Goal: Use online tool/utility: Utilize a website feature to perform a specific function

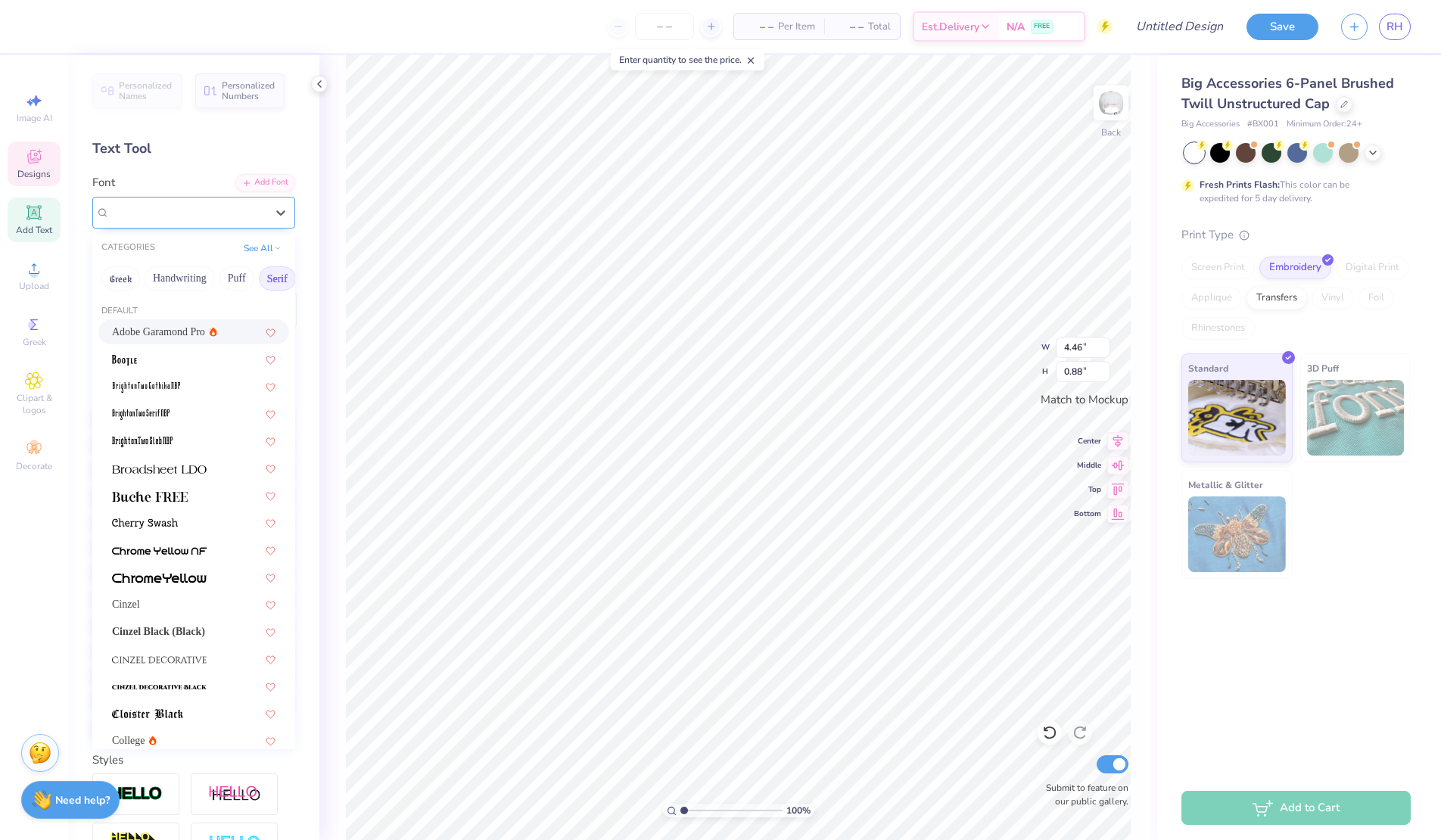
click at [174, 217] on div "Tempting" at bounding box center [187, 213] width 159 height 24
click at [177, 277] on button "Handwriting" at bounding box center [179, 278] width 71 height 25
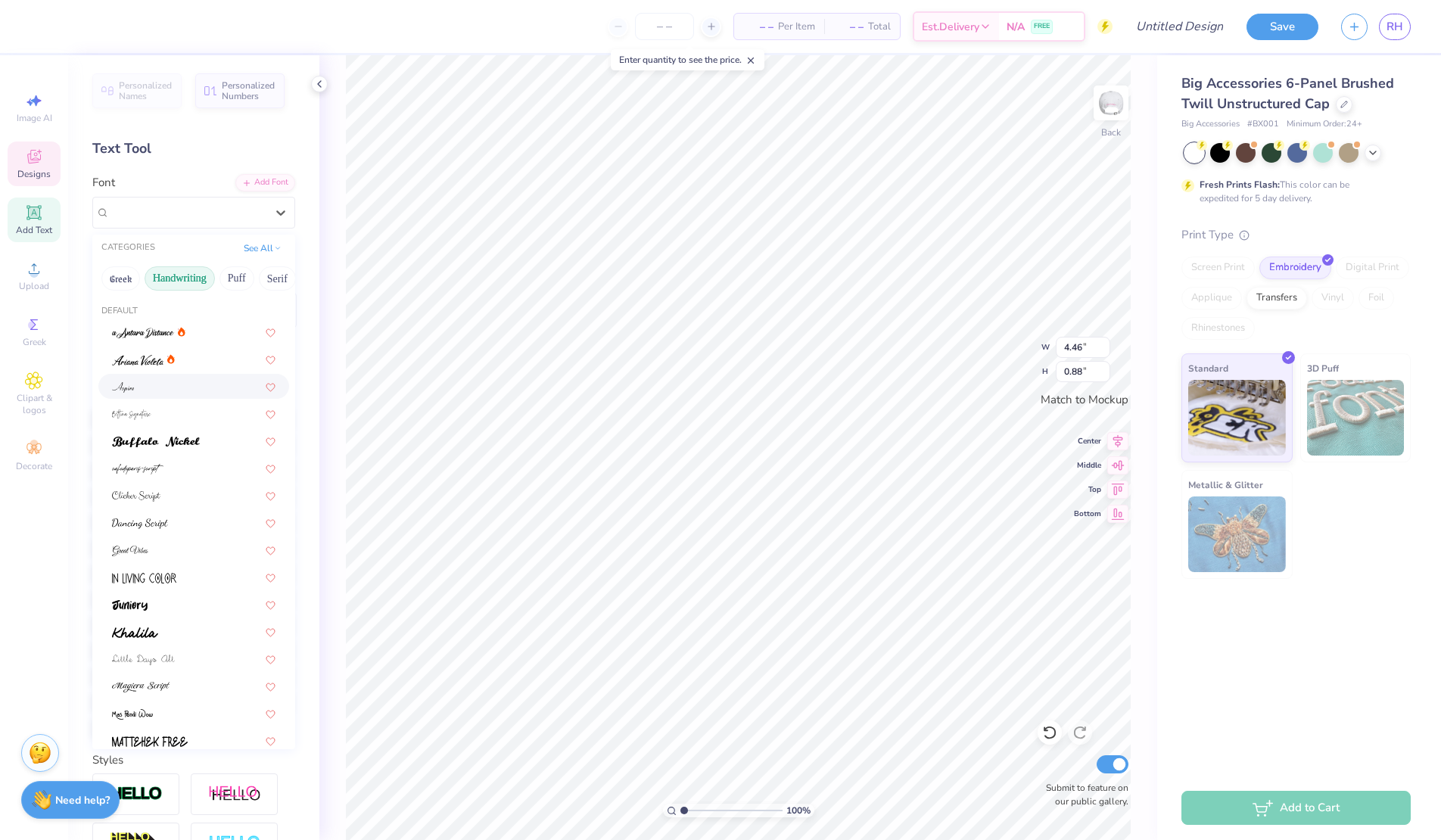
click at [142, 386] on div at bounding box center [193, 386] width 164 height 16
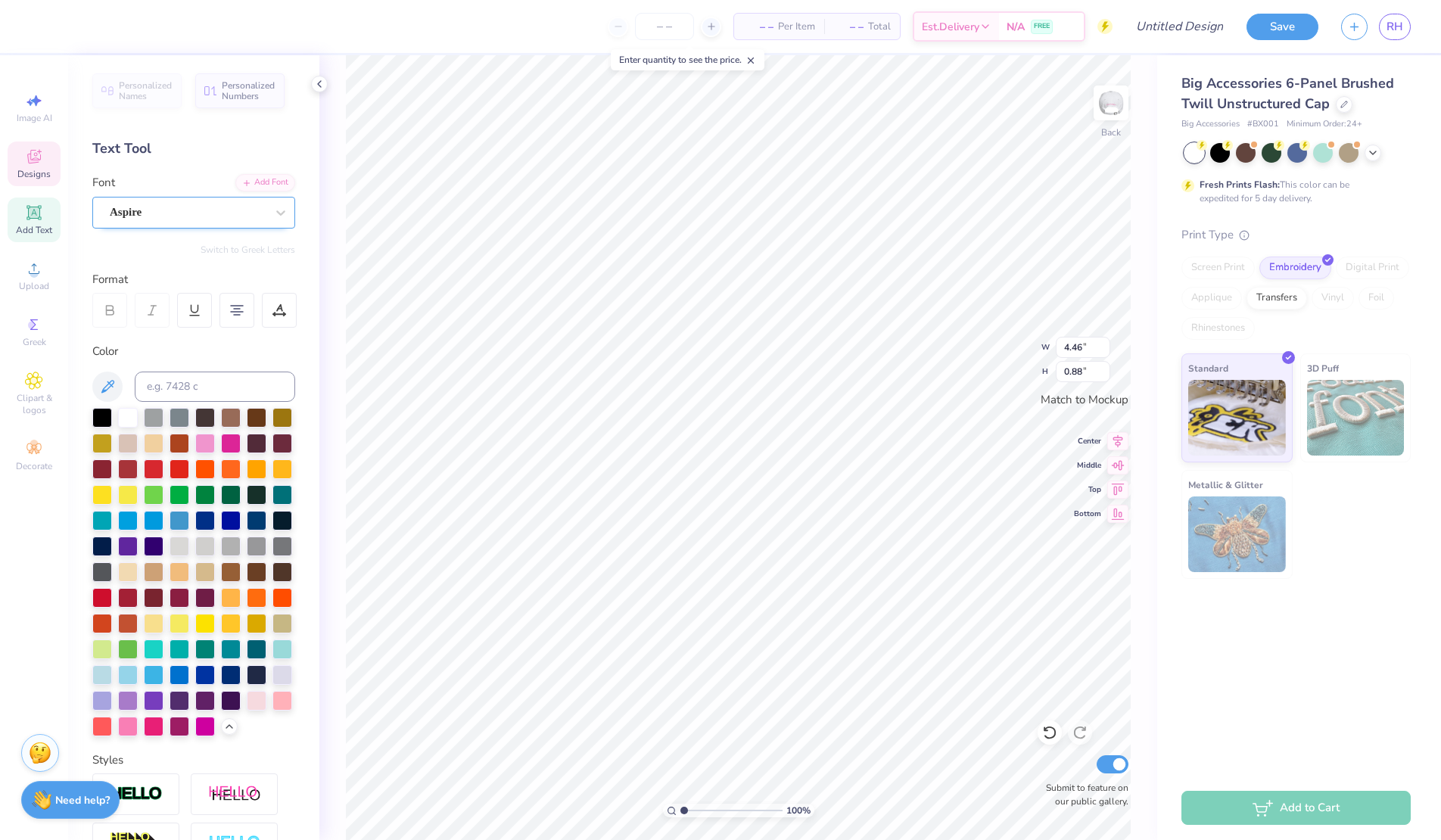
click at [164, 215] on div "Aspire" at bounding box center [187, 213] width 159 height 24
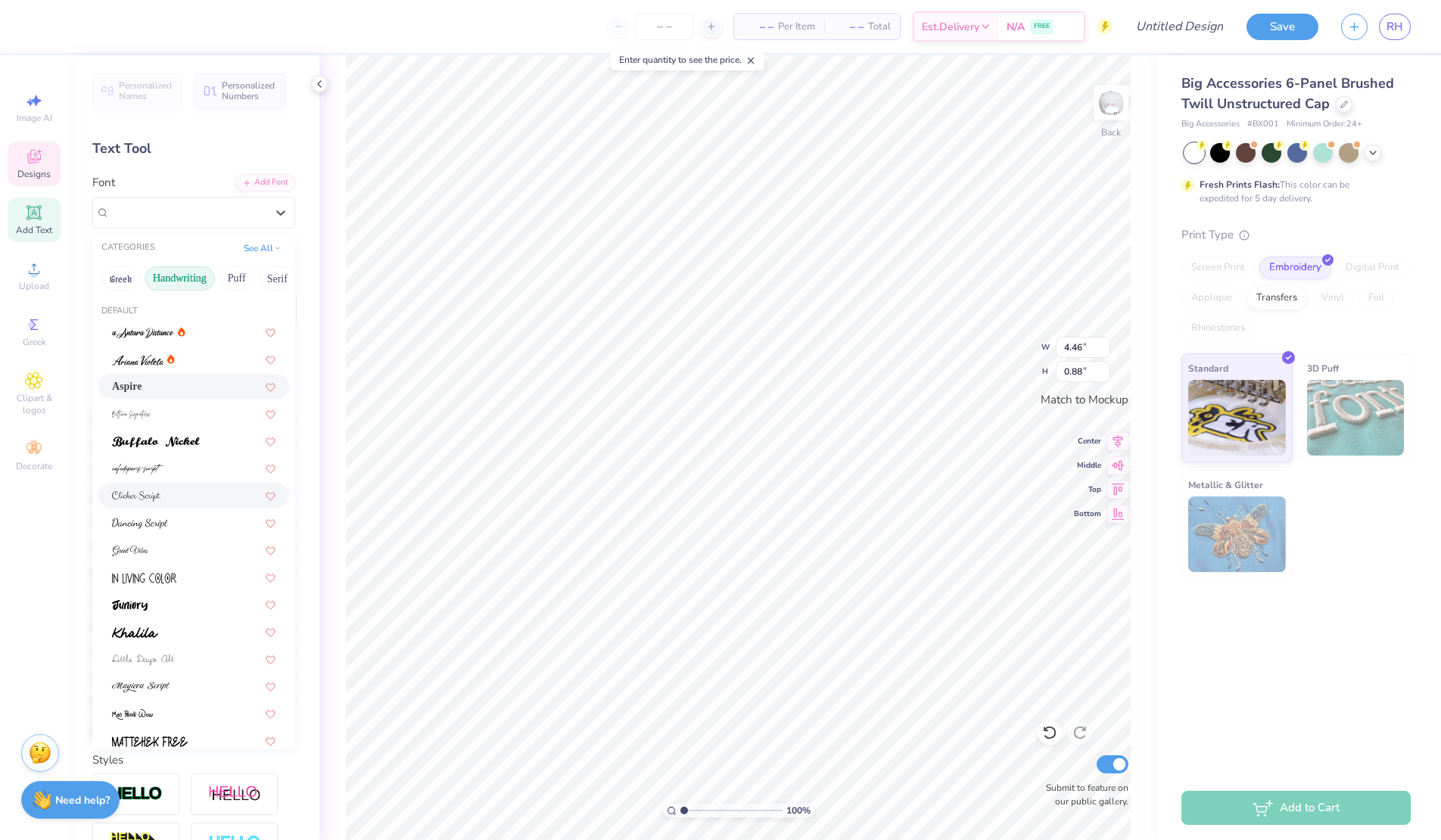
click at [151, 500] on img at bounding box center [135, 496] width 48 height 11
click at [195, 217] on div "Clicker Script" at bounding box center [187, 213] width 159 height 24
click at [193, 212] on div "Clicker Script" at bounding box center [187, 213] width 156 height 18
click at [198, 201] on div "Clicker Script" at bounding box center [187, 213] width 159 height 24
click at [126, 274] on button "Greek" at bounding box center [120, 278] width 38 height 25
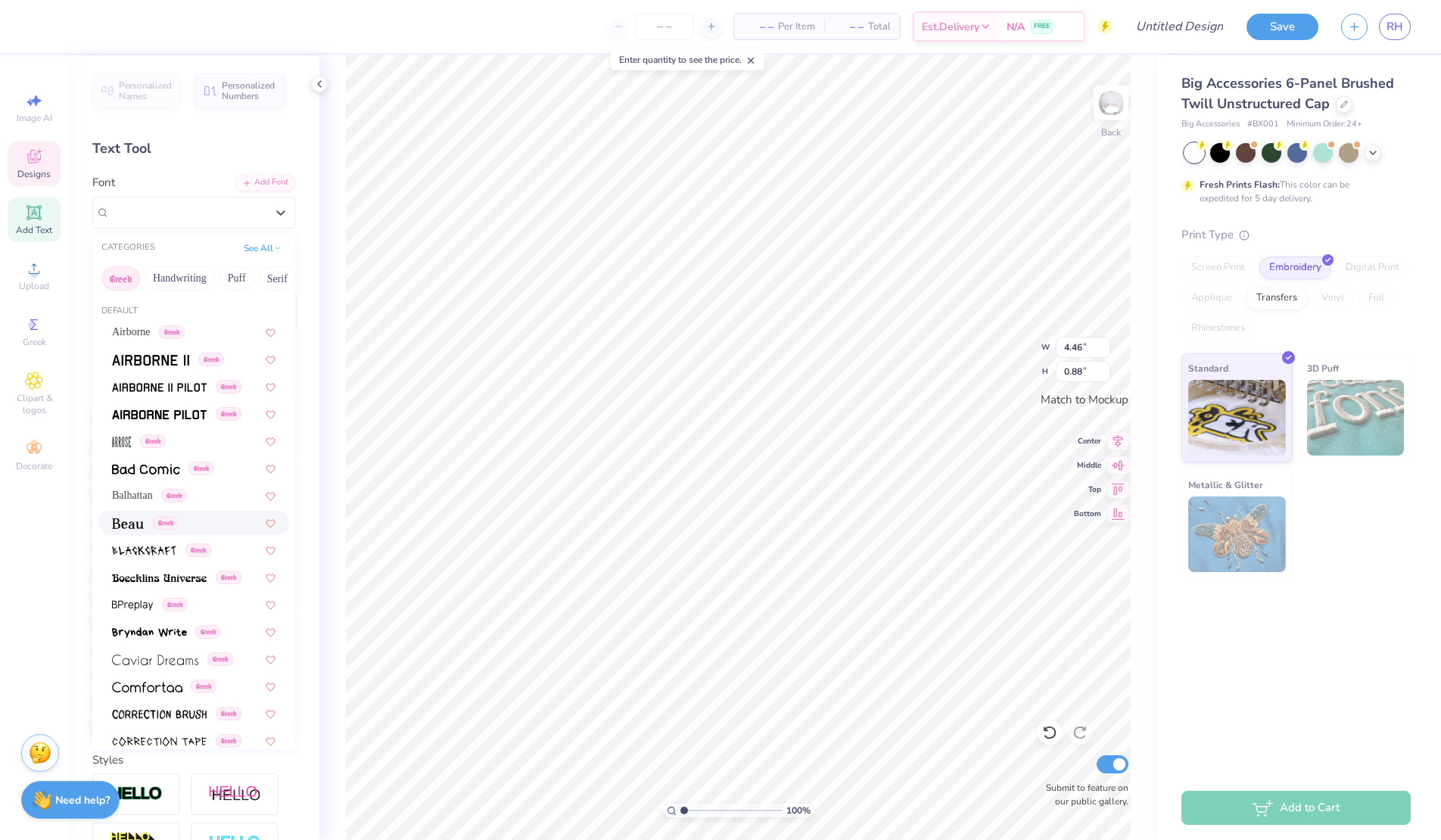
click at [124, 522] on img at bounding box center [127, 523] width 31 height 11
click at [224, 216] on div "Beau Greek" at bounding box center [187, 213] width 159 height 24
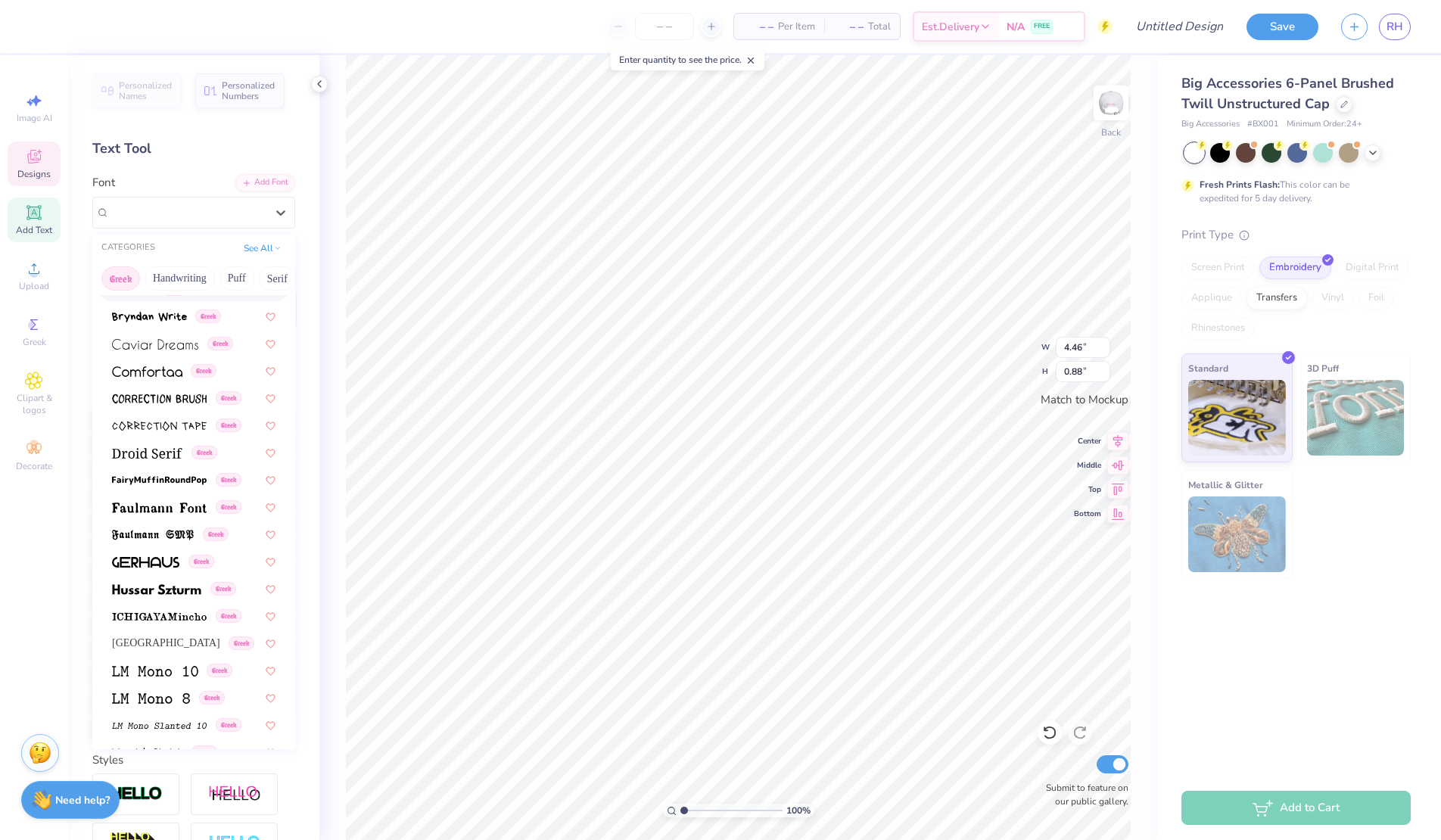
scroll to position [321, 0]
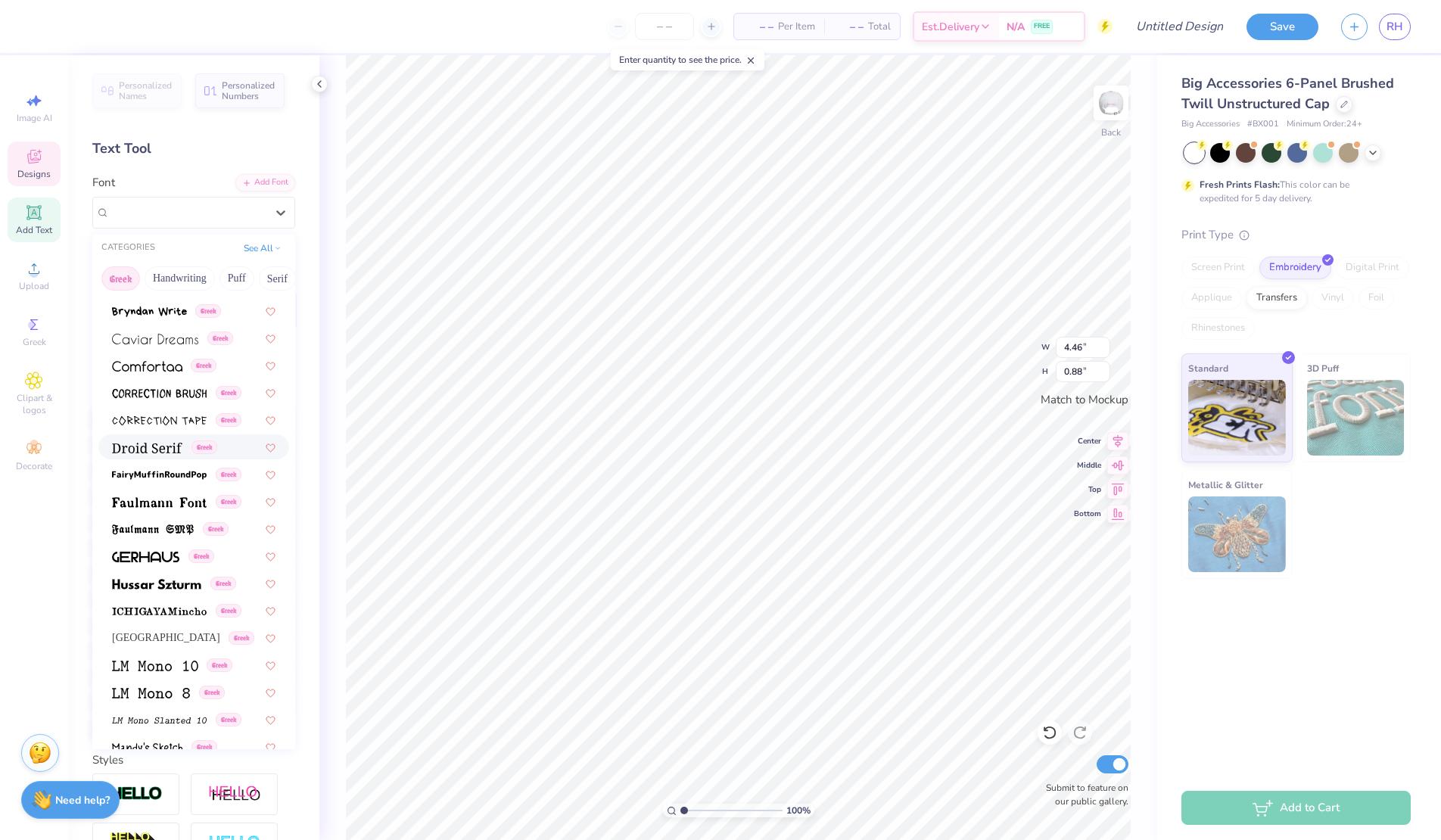
click at [157, 447] on img at bounding box center [147, 448] width 71 height 11
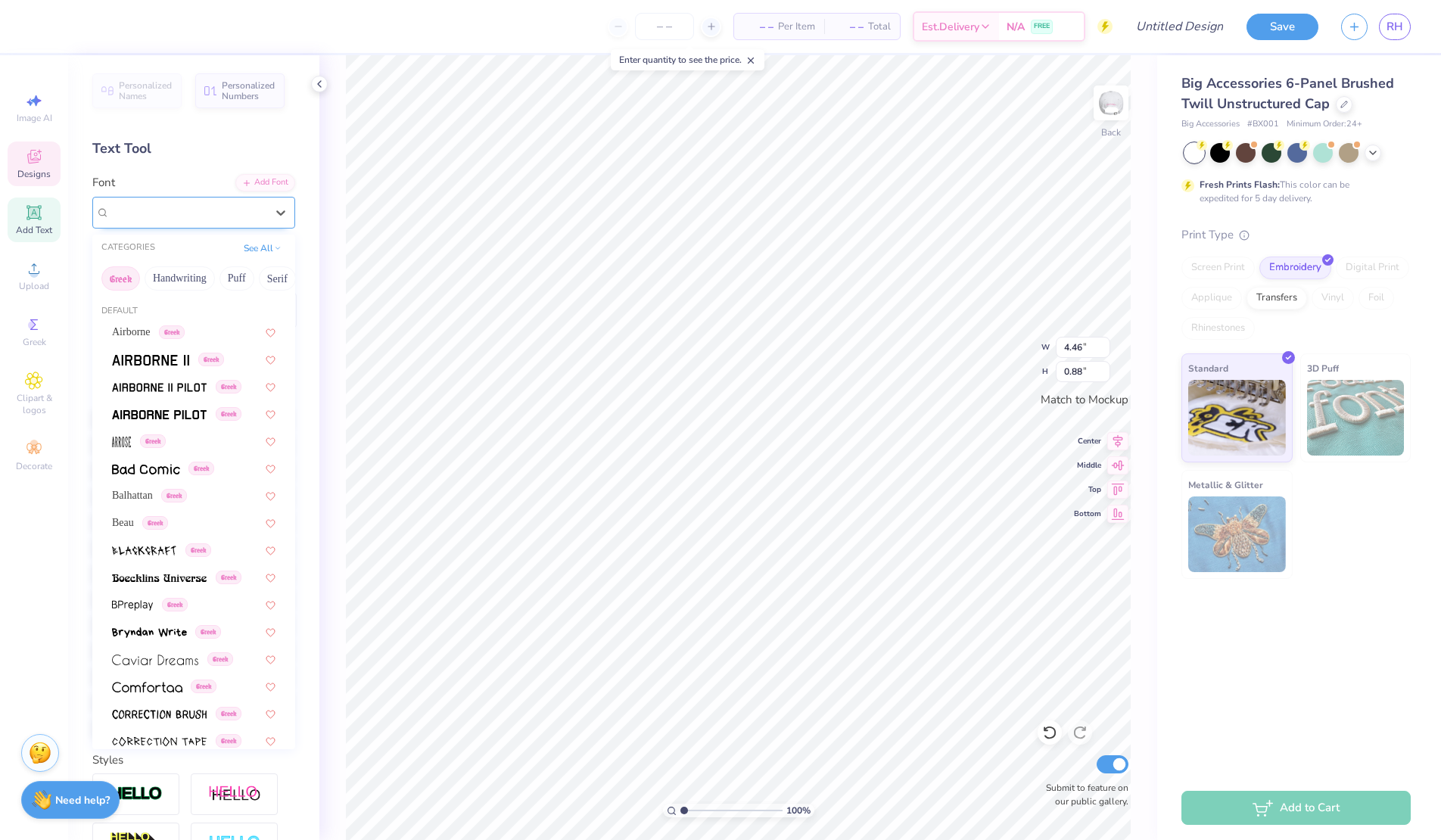
click at [246, 203] on div "Droid Serif Greek" at bounding box center [187, 213] width 159 height 24
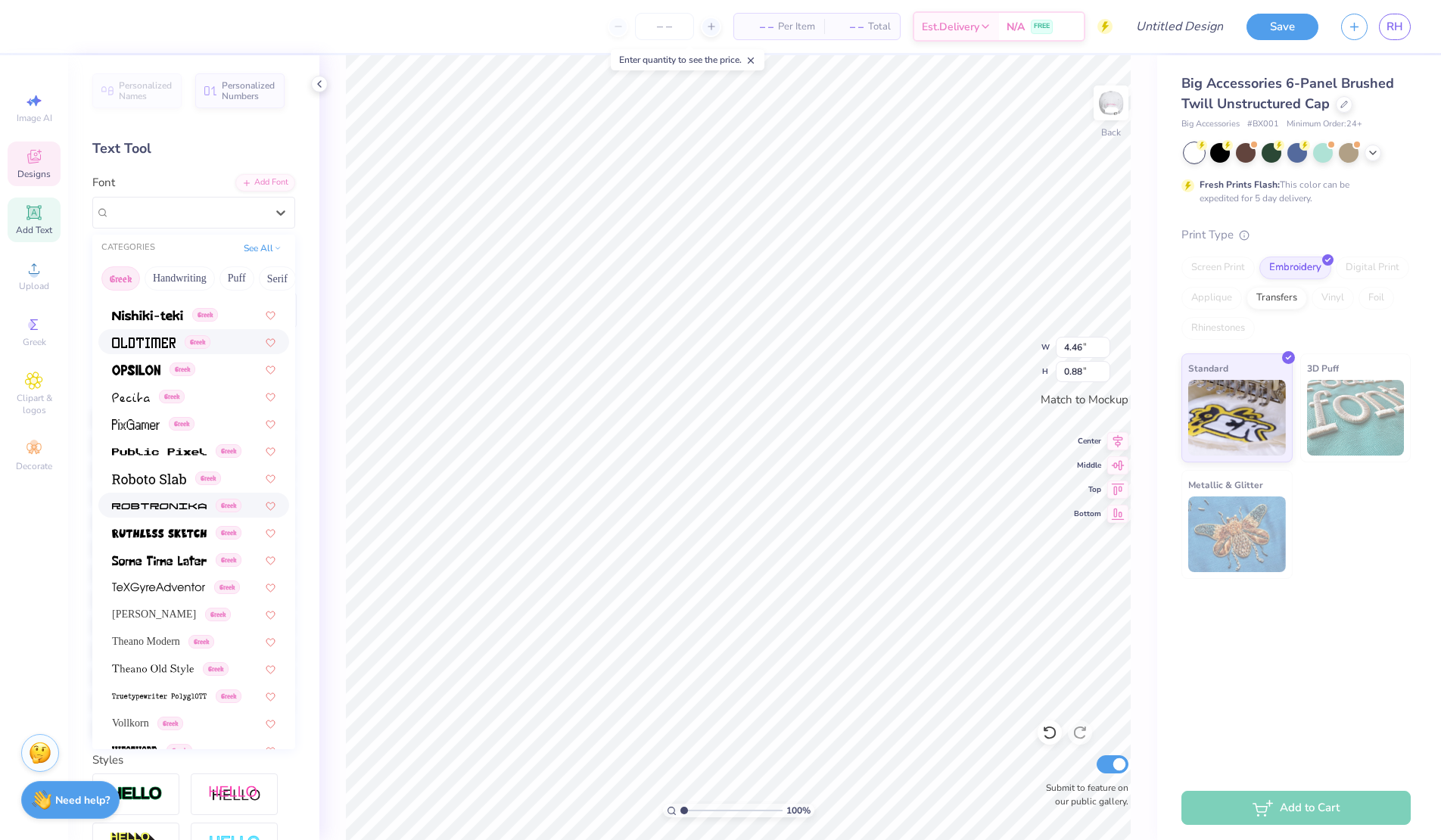
scroll to position [821, 0]
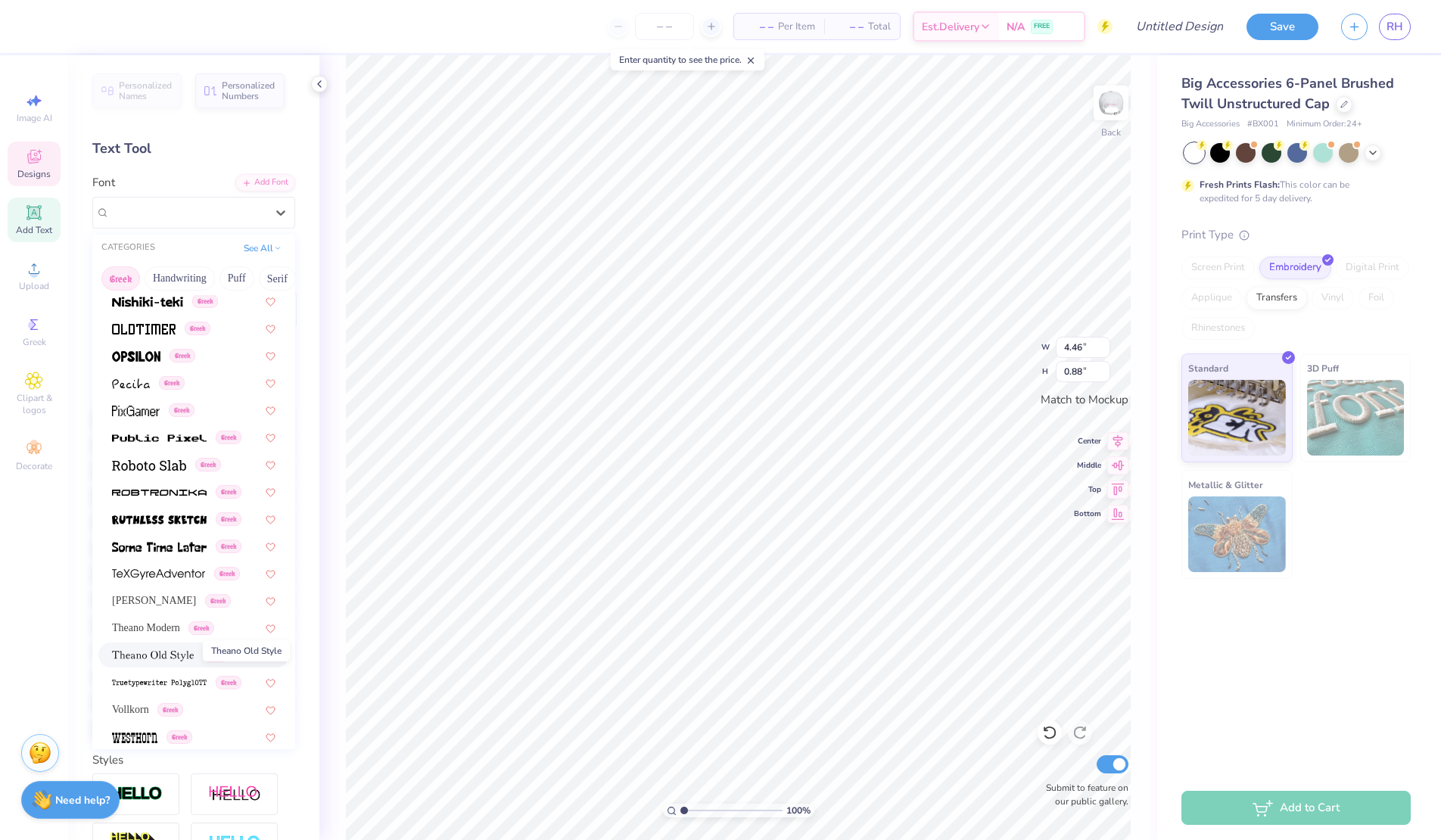
click at [159, 656] on img at bounding box center [152, 656] width 81 height 11
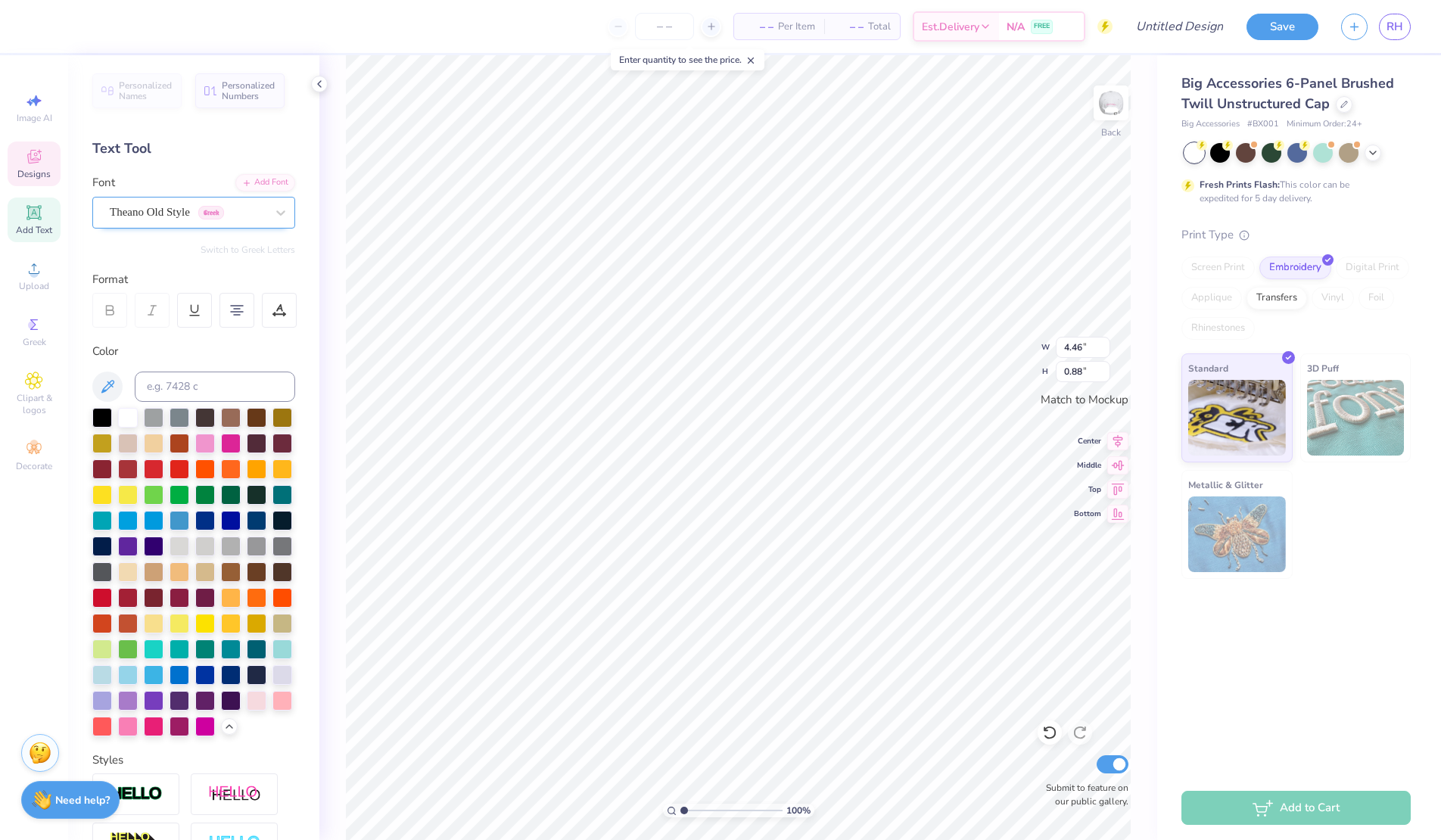
click at [155, 218] on div "Theano Old Style Greek" at bounding box center [187, 213] width 159 height 24
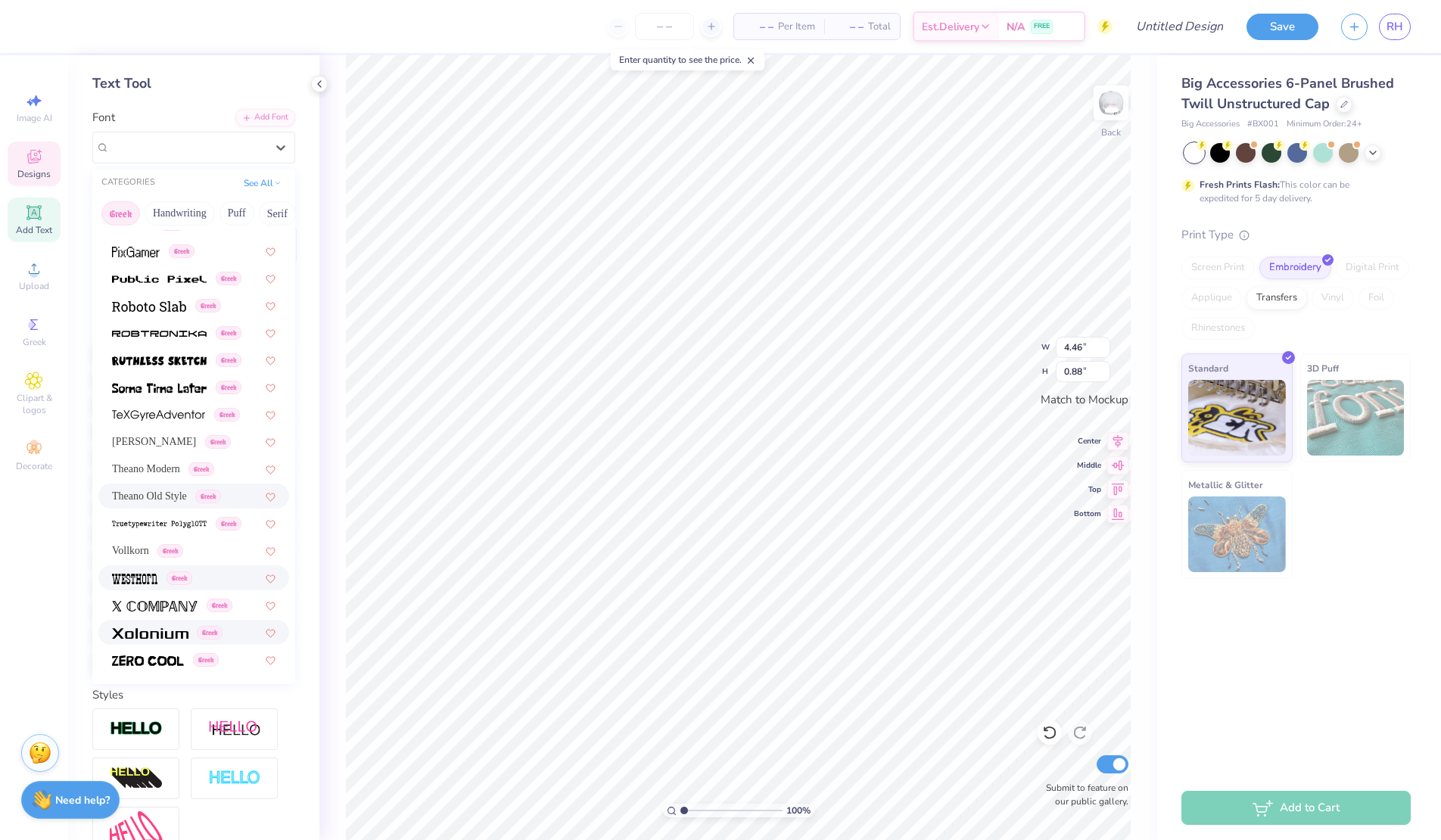
scroll to position [52, 0]
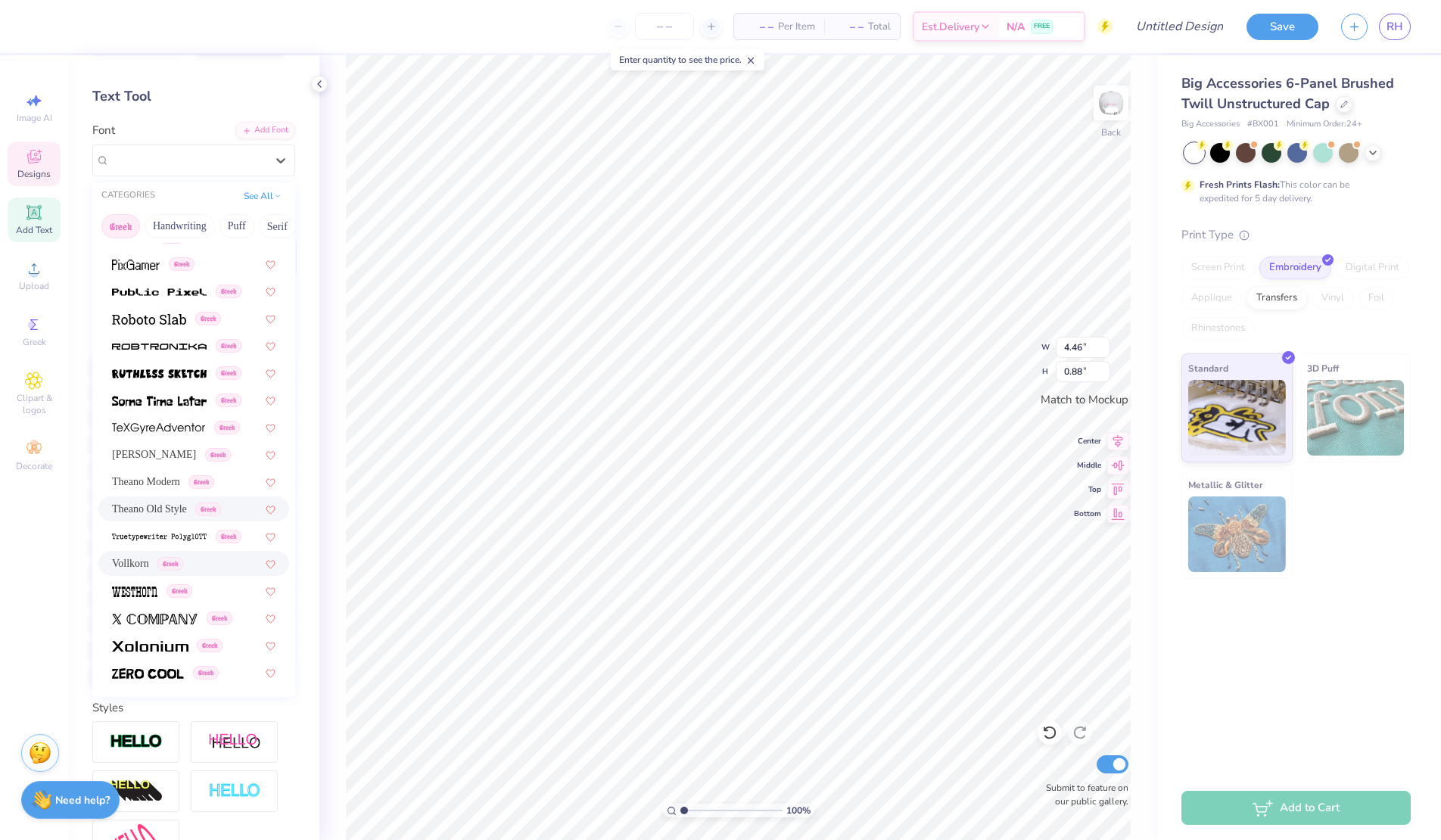
click at [145, 556] on span "Vollkorn" at bounding box center [130, 564] width 37 height 16
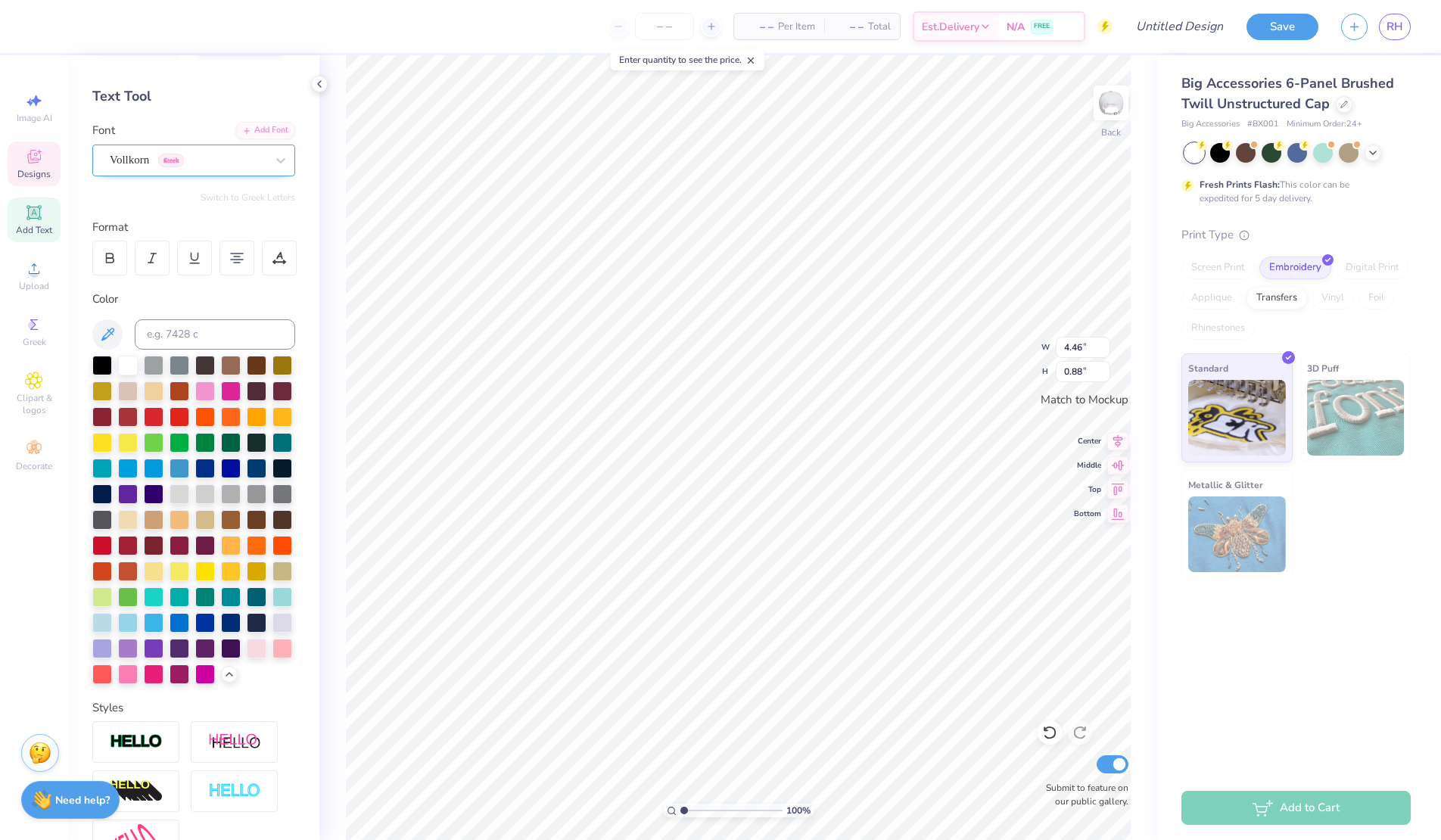
click at [231, 158] on div "Vollkorn Greek" at bounding box center [187, 160] width 159 height 24
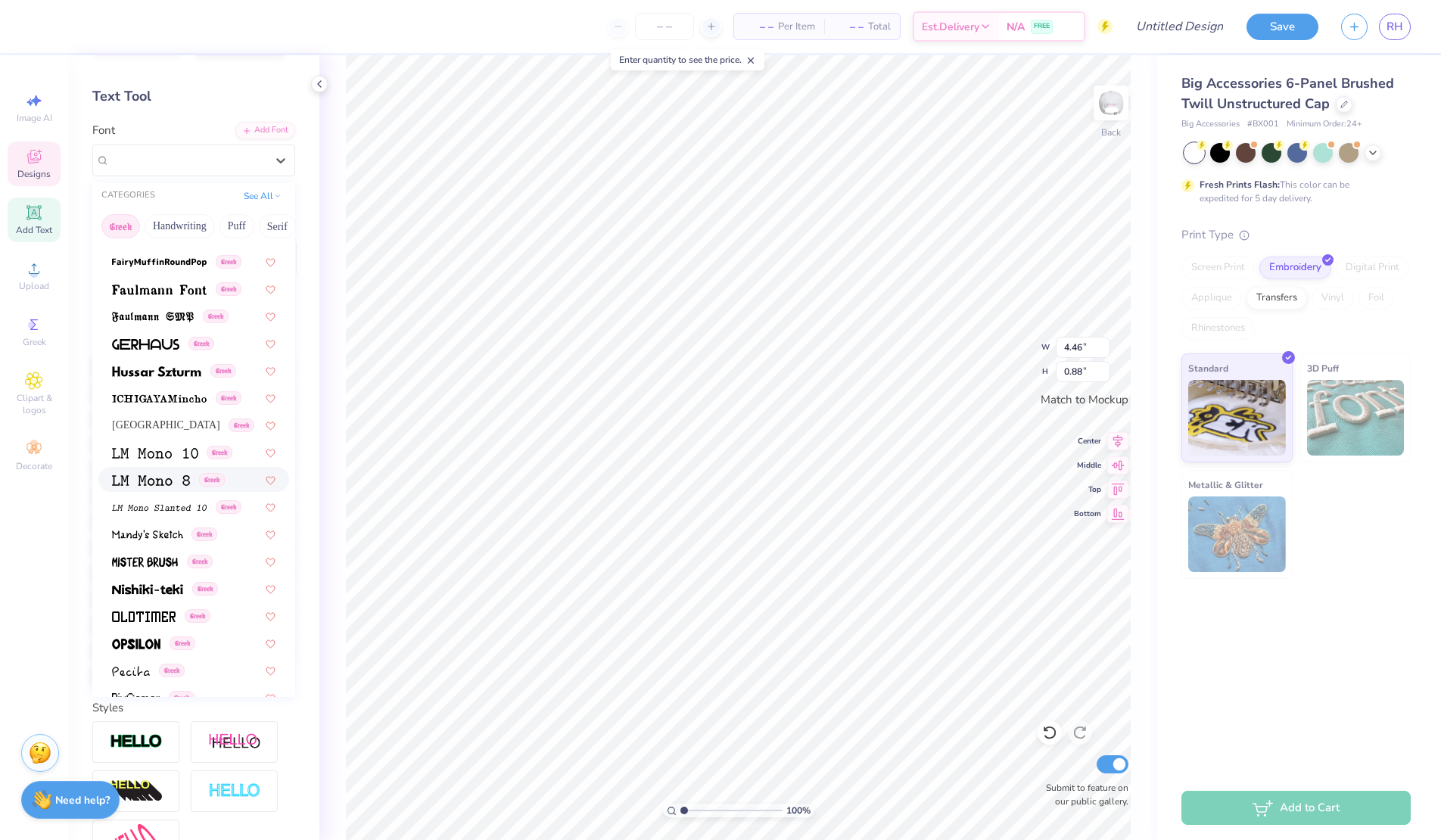
scroll to position [502, 0]
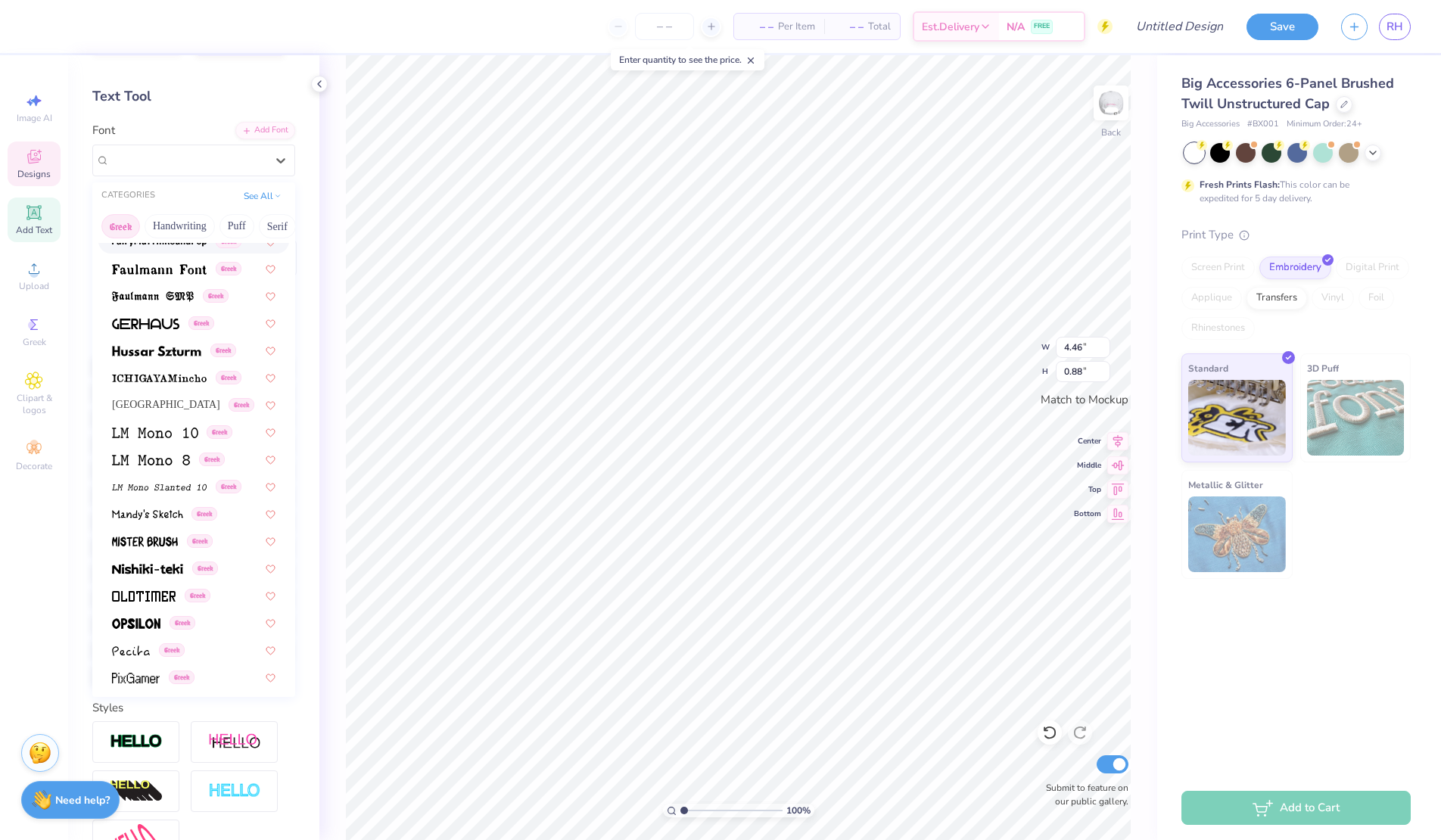
click at [112, 228] on button "Greek" at bounding box center [120, 226] width 38 height 25
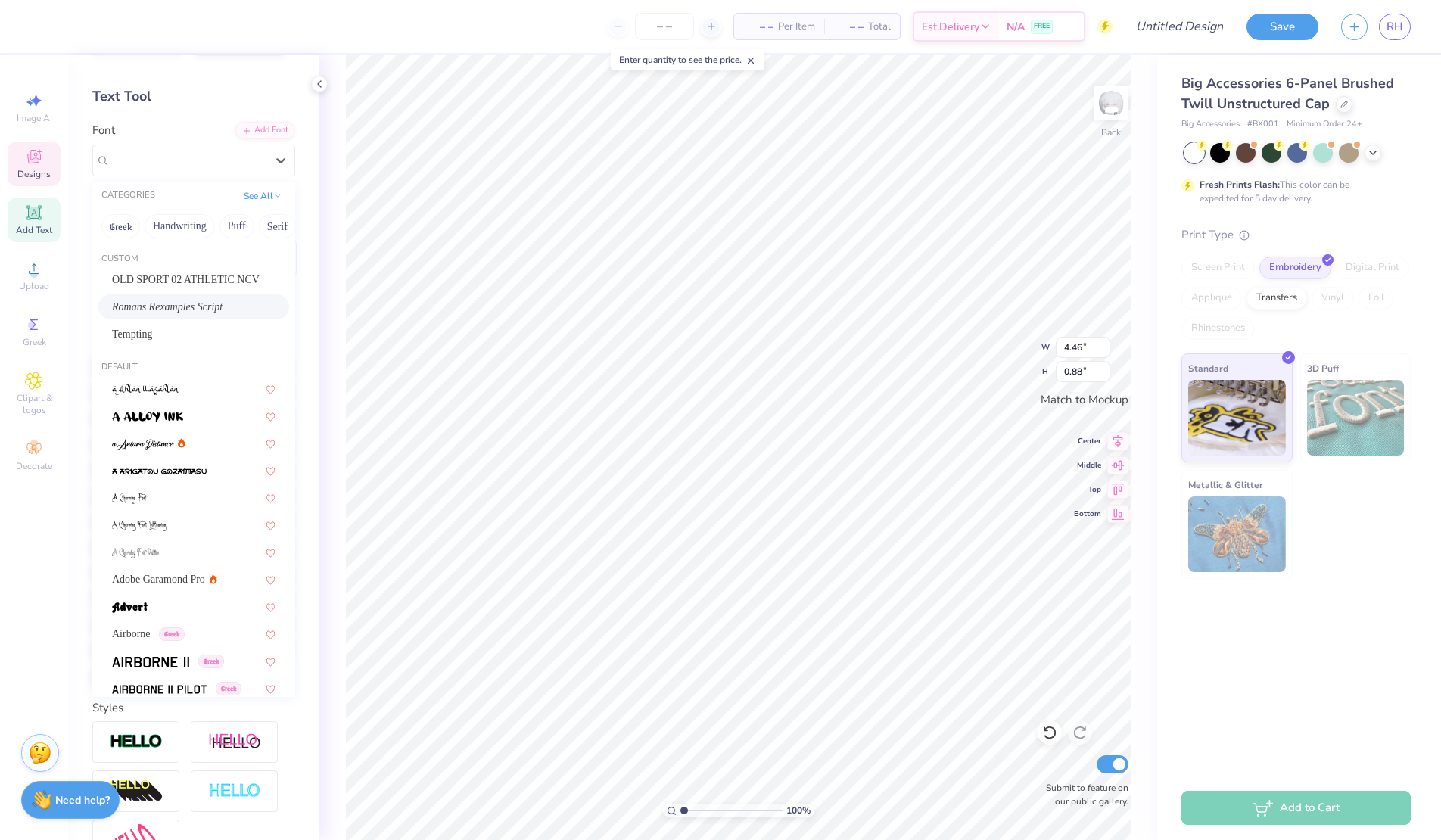
click at [163, 304] on span "Romans Rexamples Script" at bounding box center [167, 307] width 111 height 16
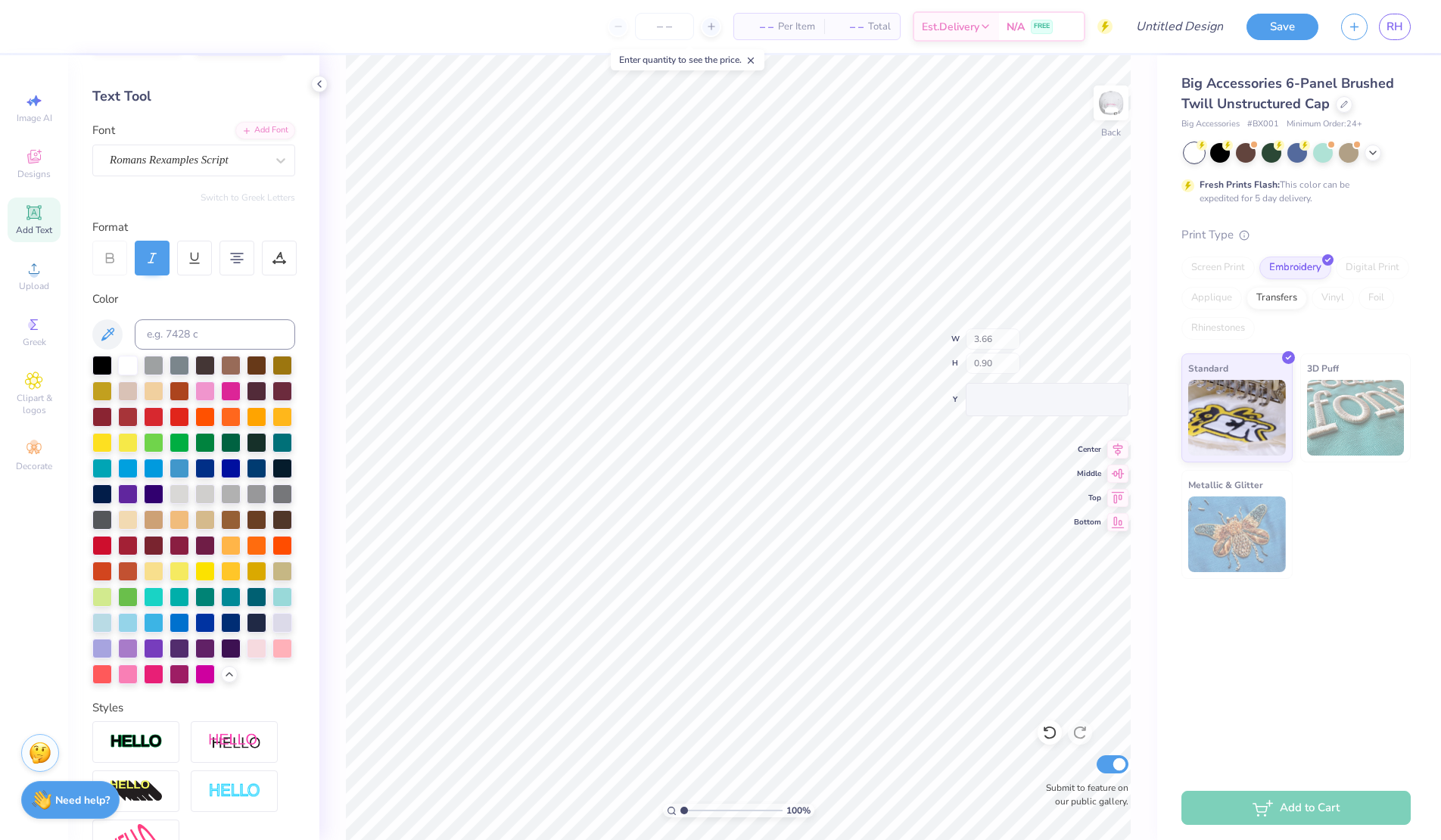
type input "3.66"
type input "0.90"
click at [203, 173] on div "Super Dream" at bounding box center [193, 160] width 203 height 31
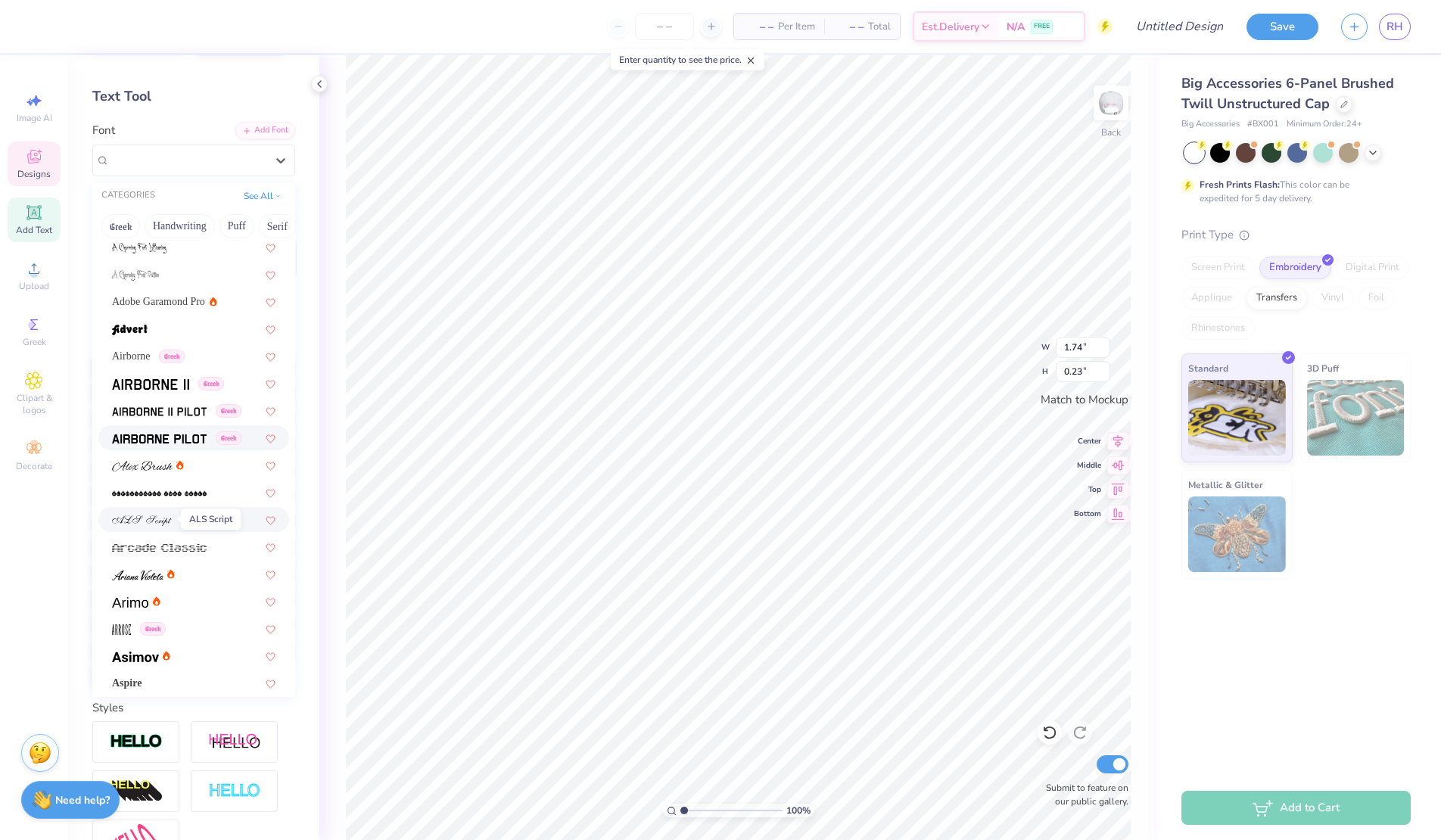
scroll to position [280, 0]
click at [134, 600] on img at bounding box center [129, 600] width 36 height 11
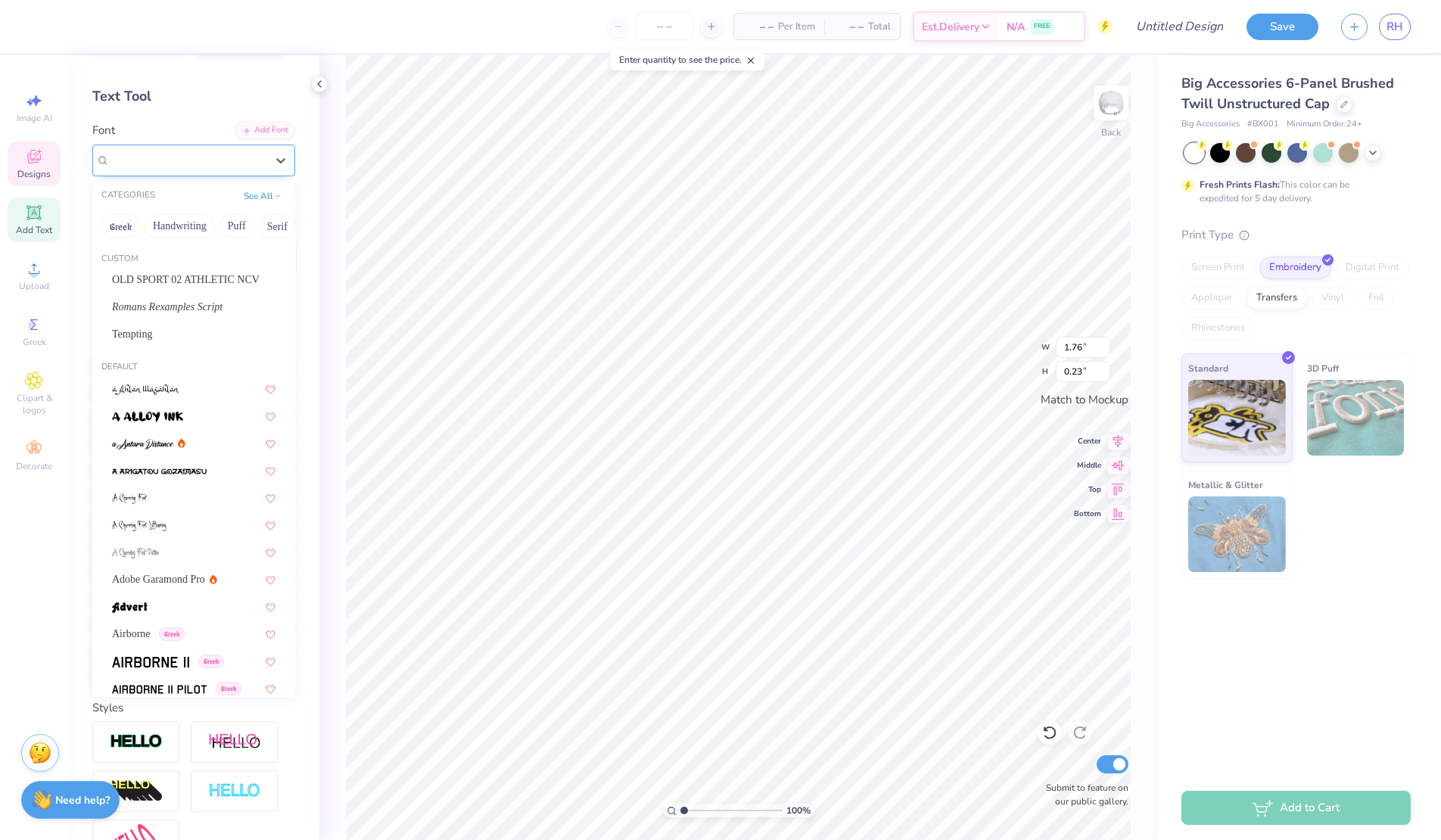
click at [152, 163] on div "Arimo" at bounding box center [187, 160] width 159 height 24
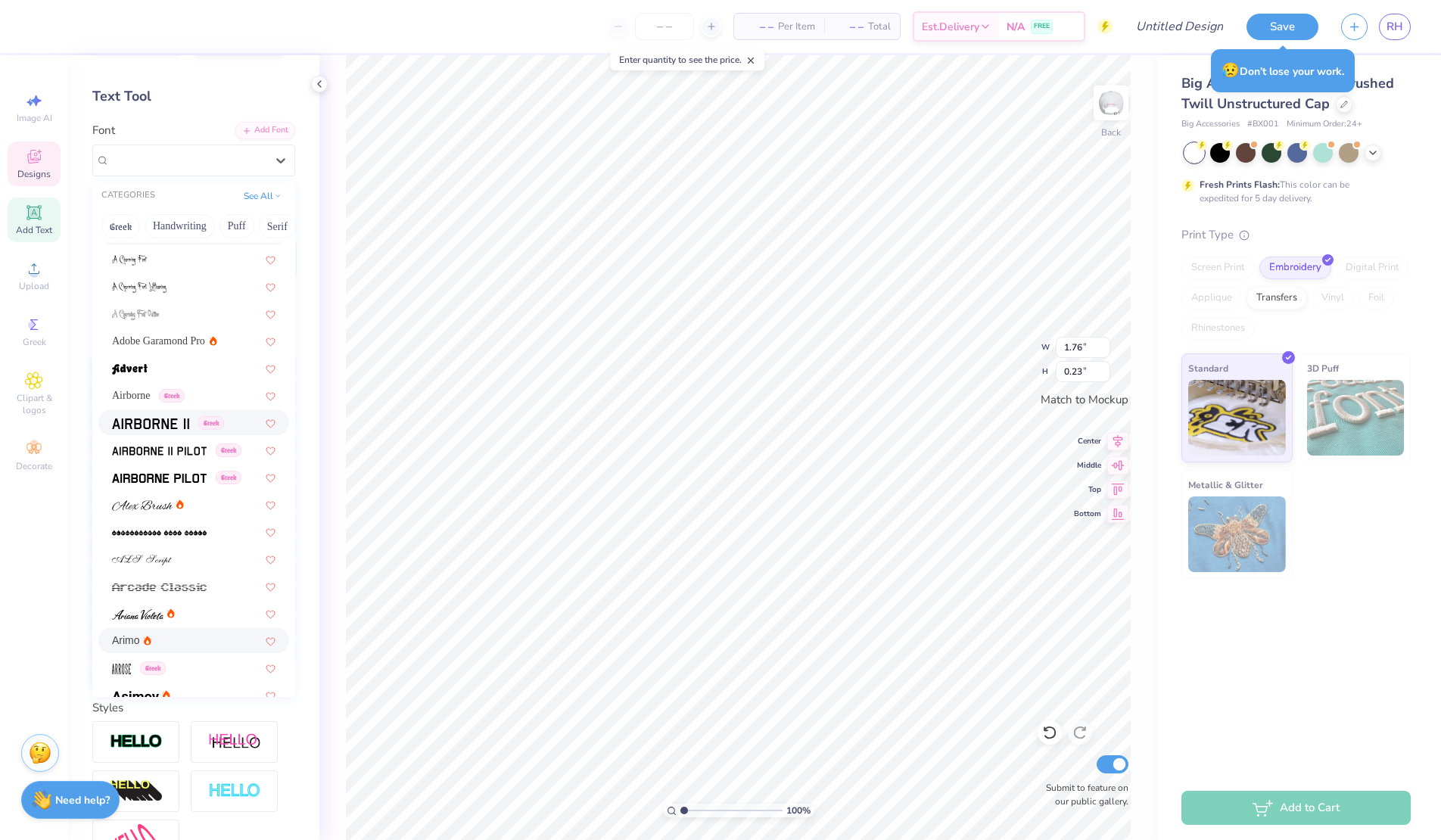
scroll to position [239, 0]
click at [137, 393] on span "Airborne" at bounding box center [130, 395] width 38 height 16
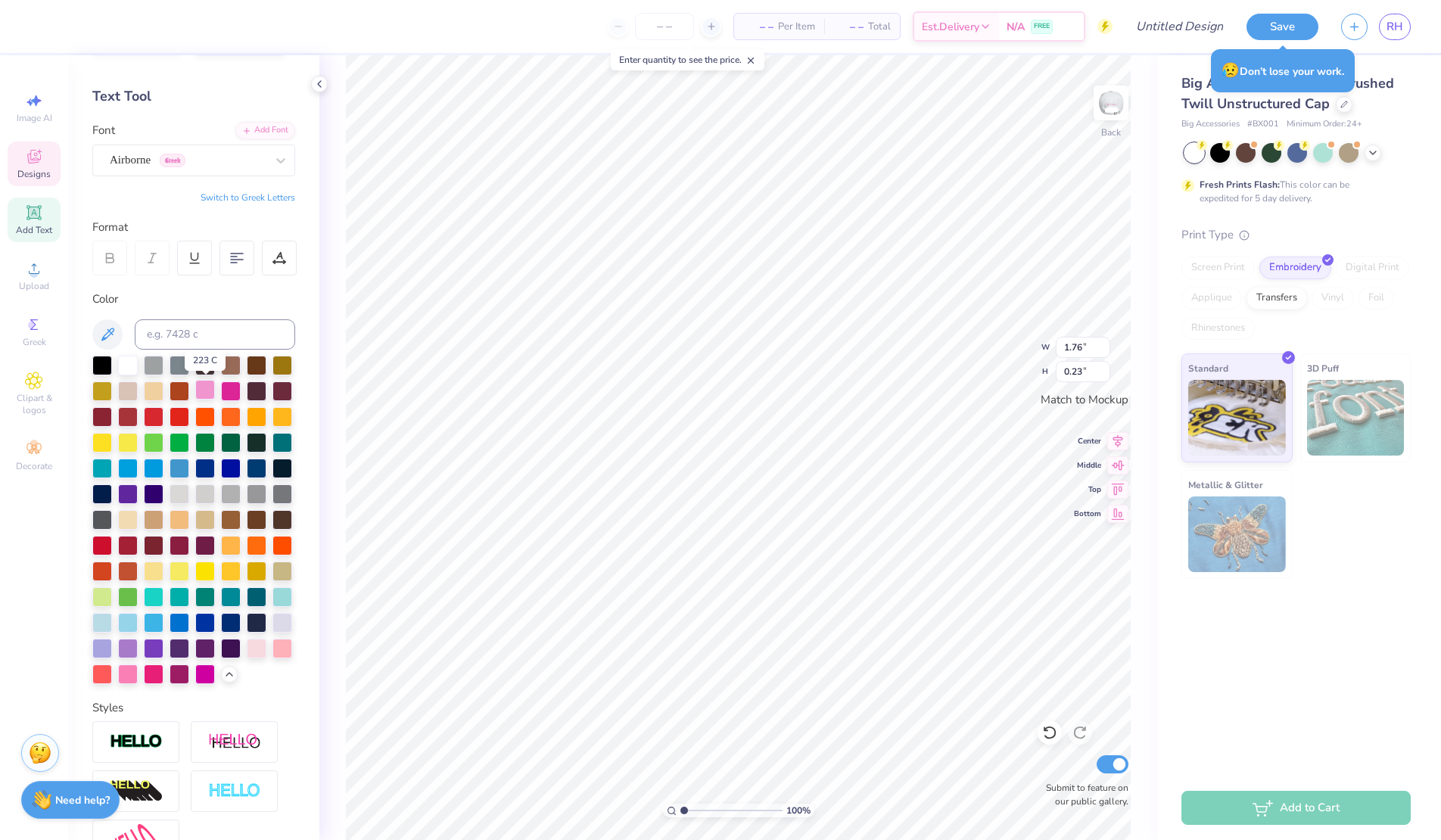
click at [211, 383] on div at bounding box center [205, 390] width 20 height 20
click at [99, 368] on div at bounding box center [102, 364] width 20 height 20
type input "4.29"
type input "1.06"
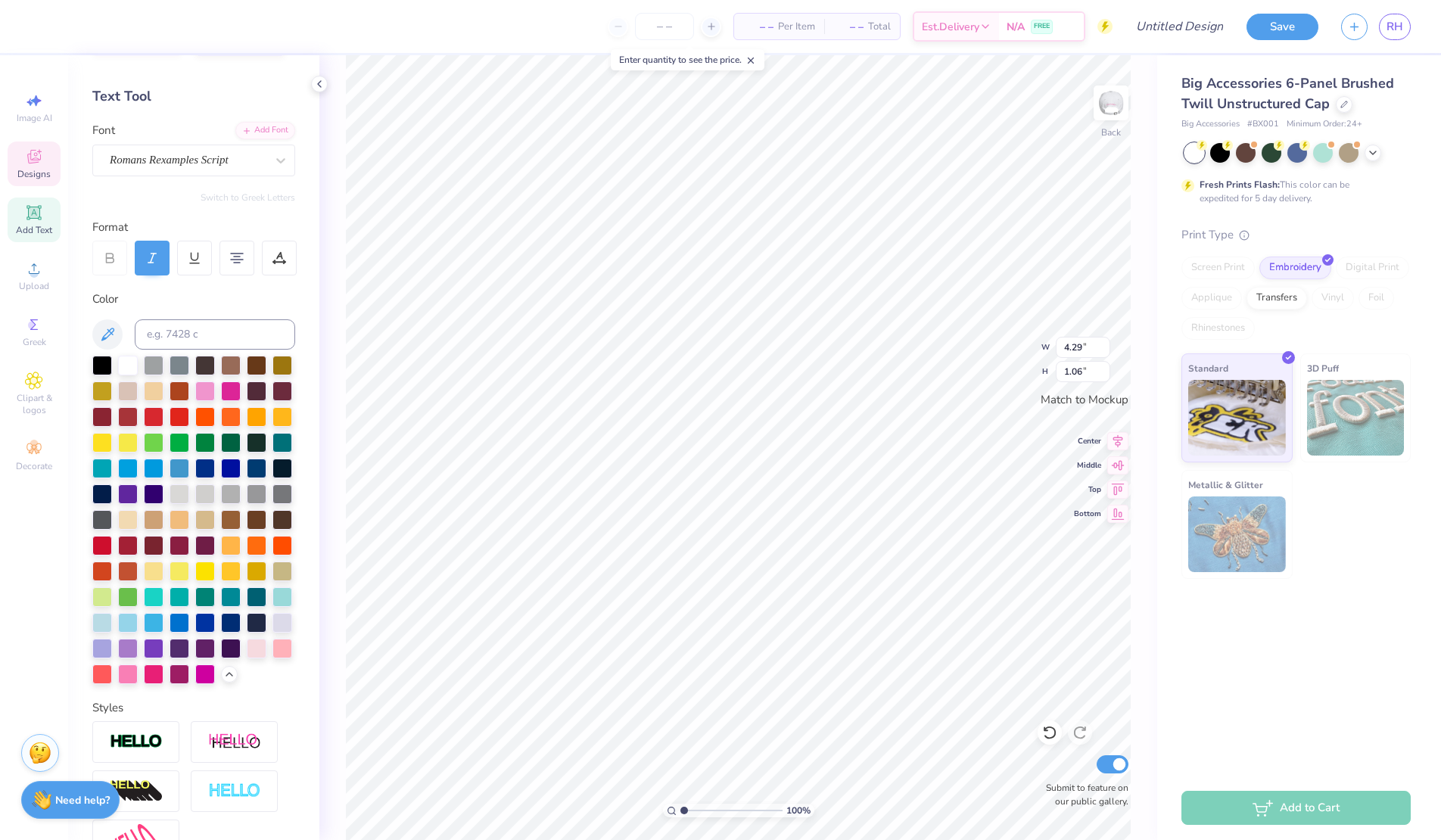
type input "4.74"
type input "1.17"
click at [249, 155] on div "Romans Rexamples Script" at bounding box center [187, 160] width 159 height 24
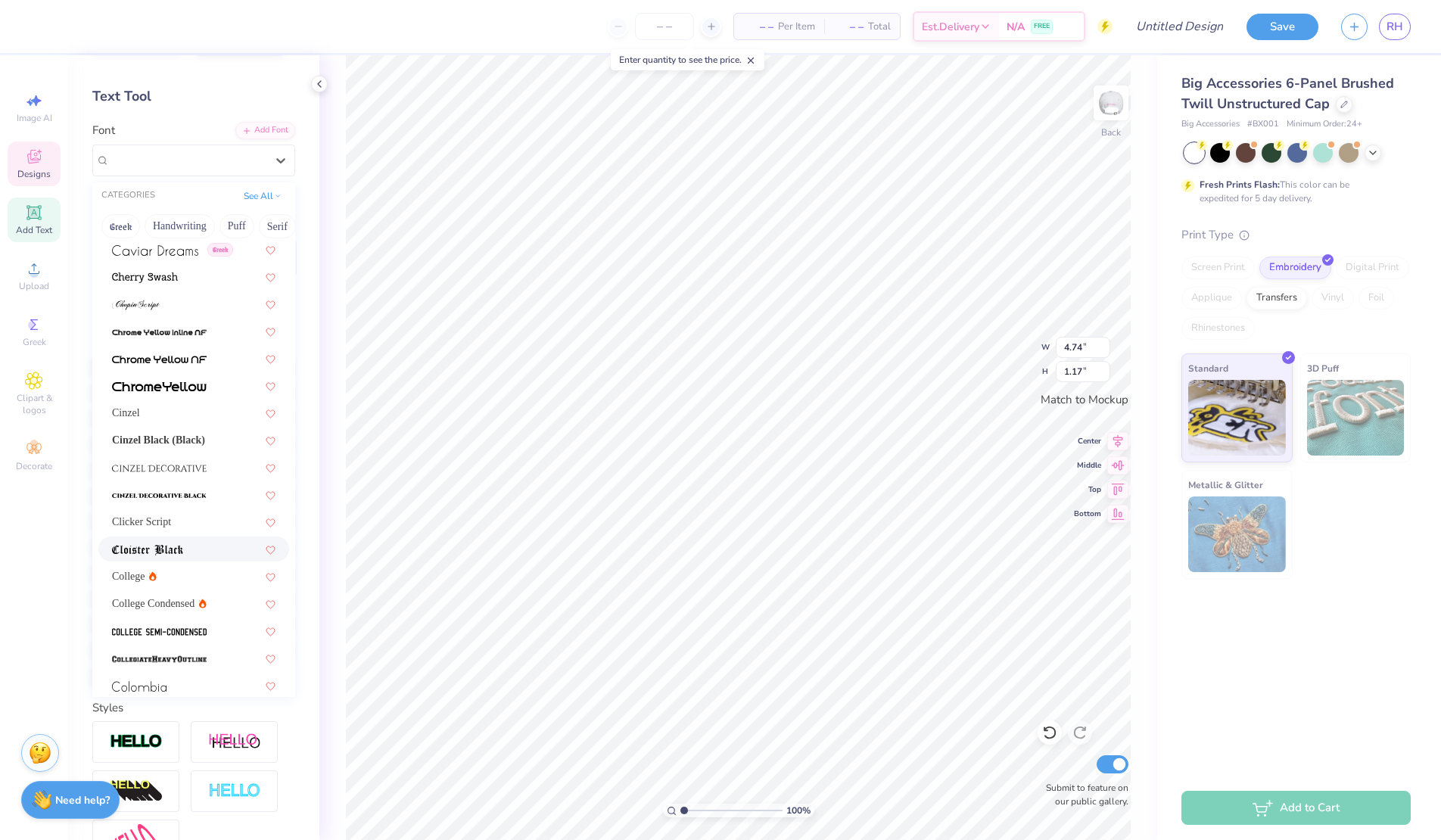
scroll to position [1778, 0]
click at [140, 406] on span "Cinzel" at bounding box center [125, 409] width 28 height 16
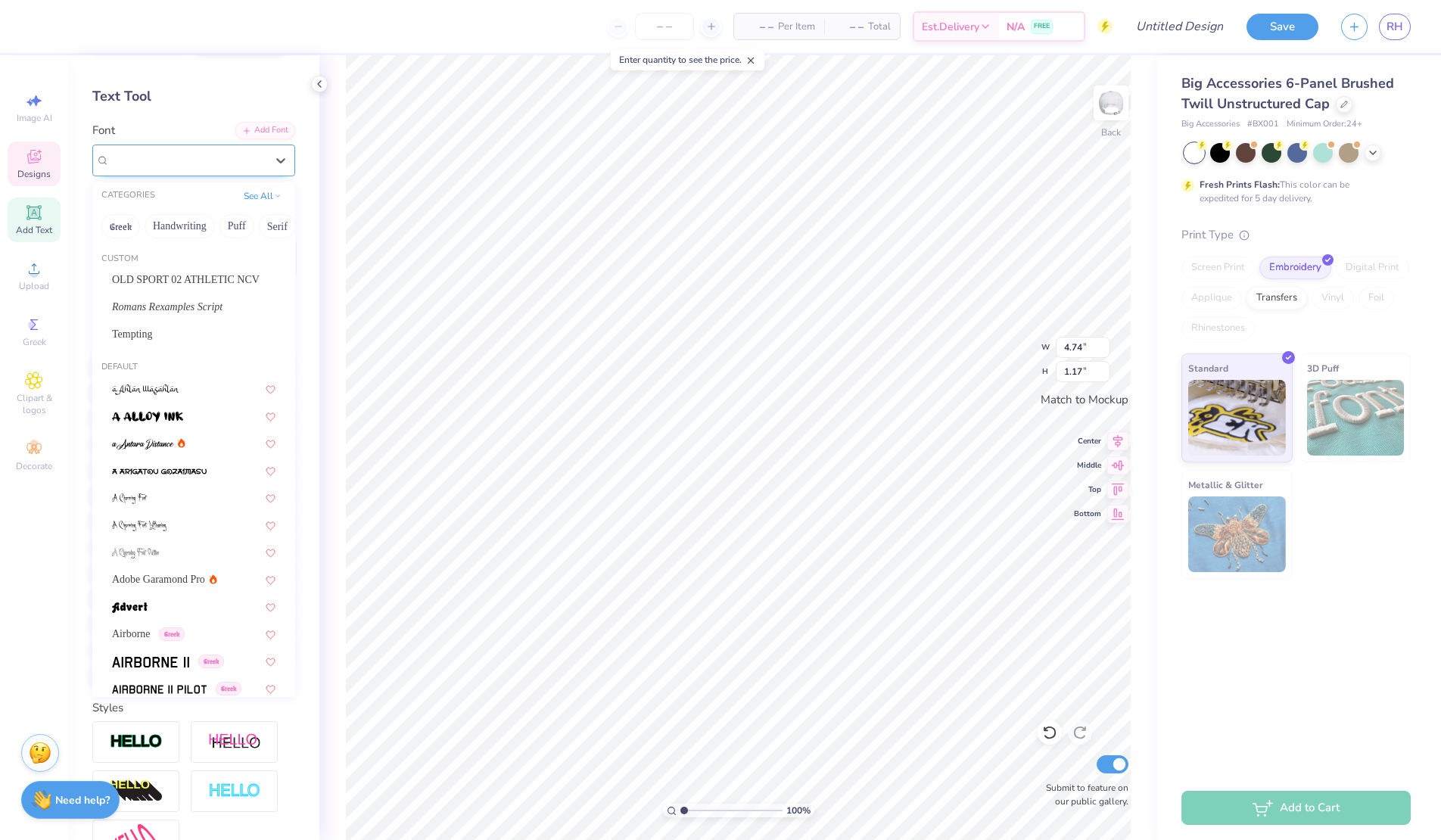
click at [134, 163] on div "Cinzel" at bounding box center [187, 160] width 159 height 24
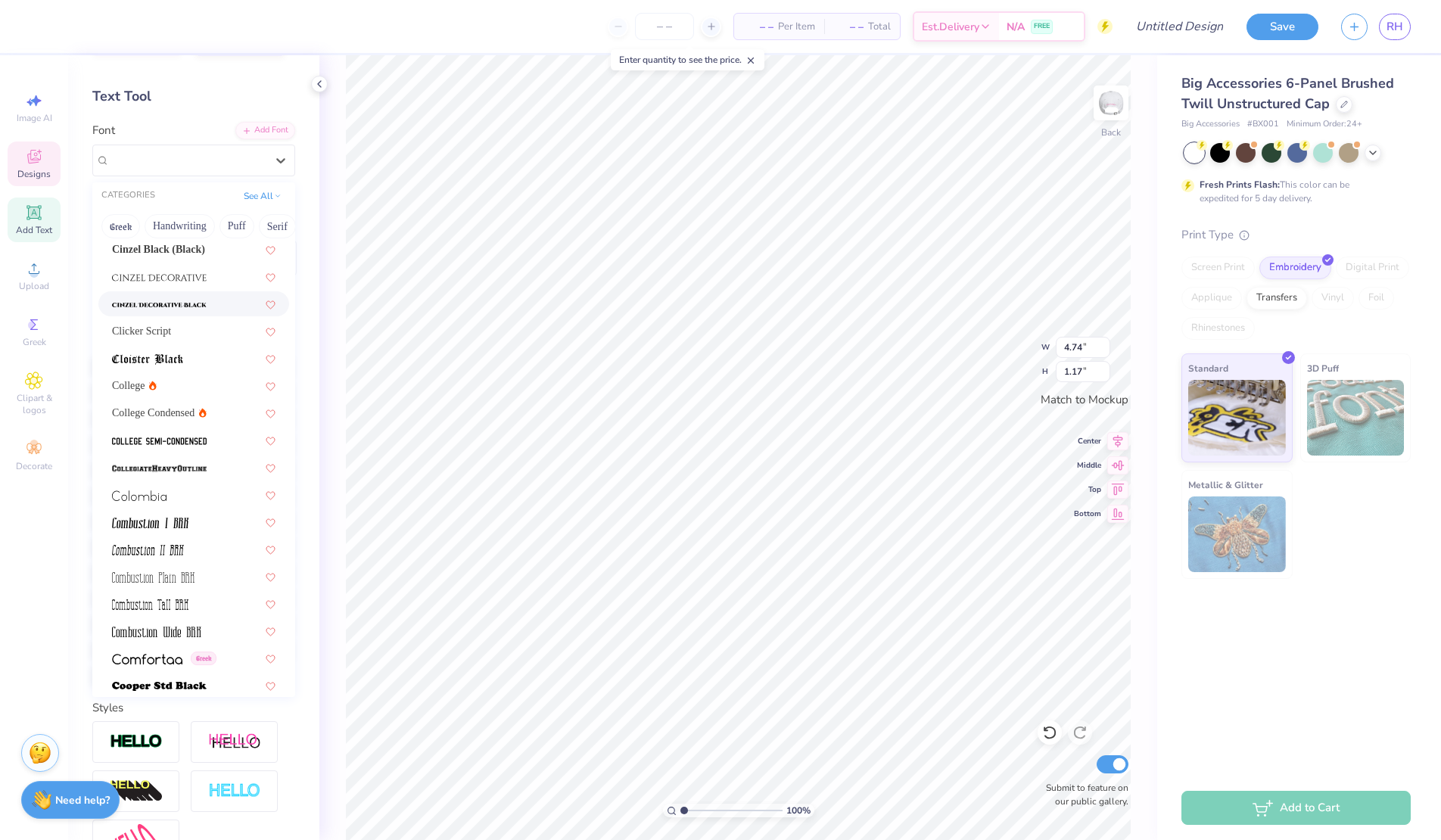
scroll to position [1978, 0]
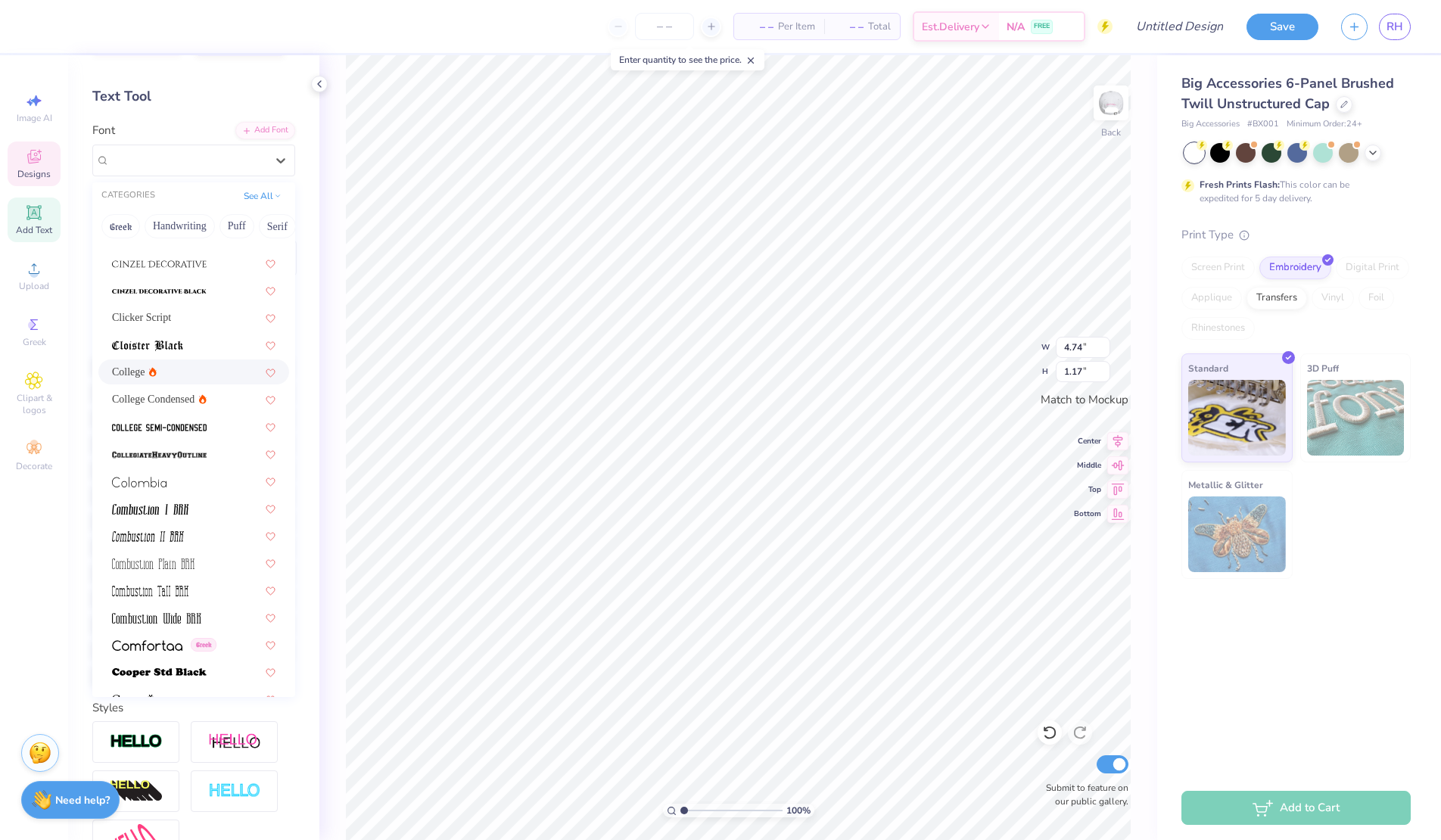
click at [178, 371] on div "College" at bounding box center [193, 371] width 164 height 16
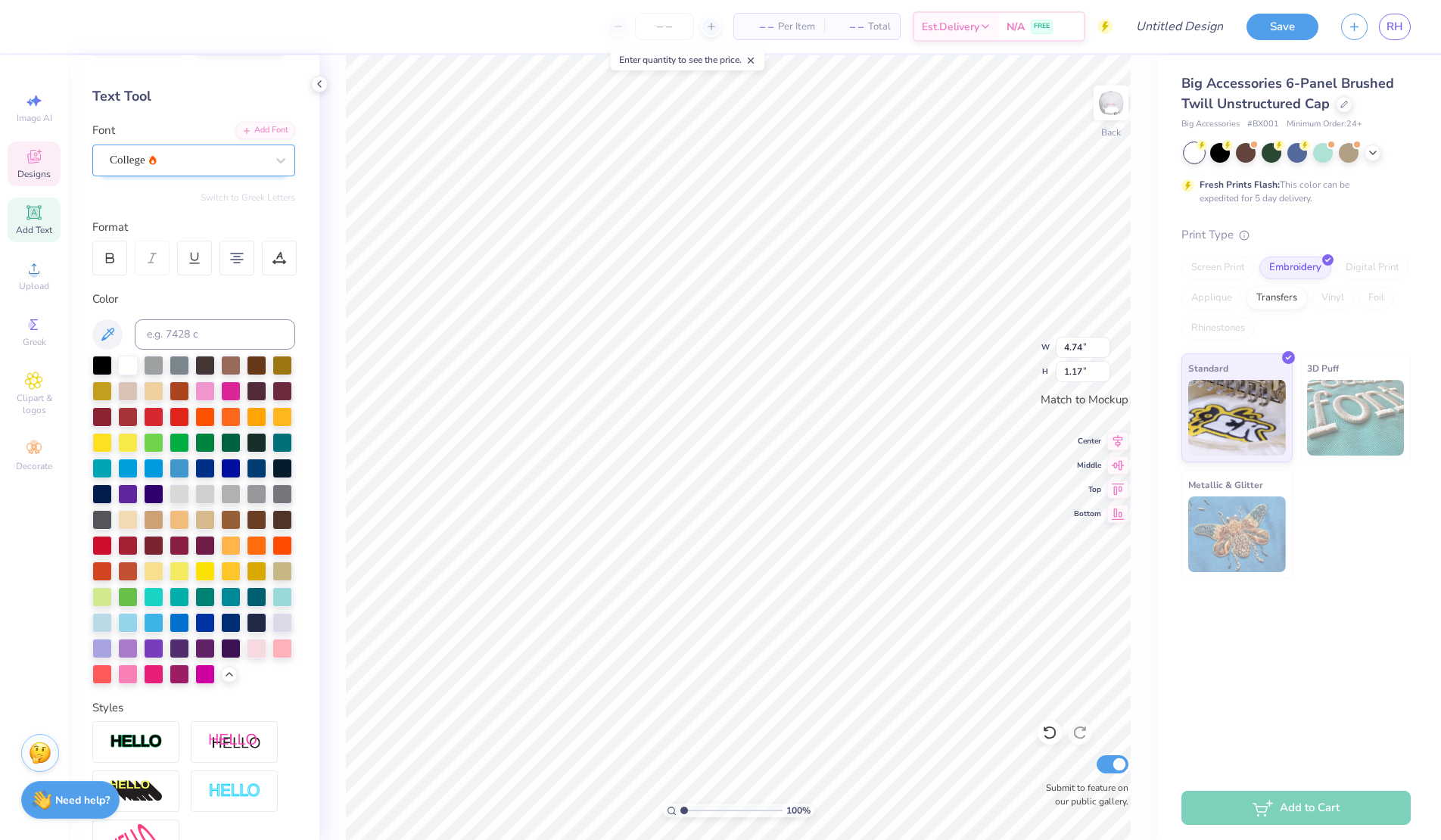
click at [194, 161] on div "College" at bounding box center [187, 160] width 159 height 24
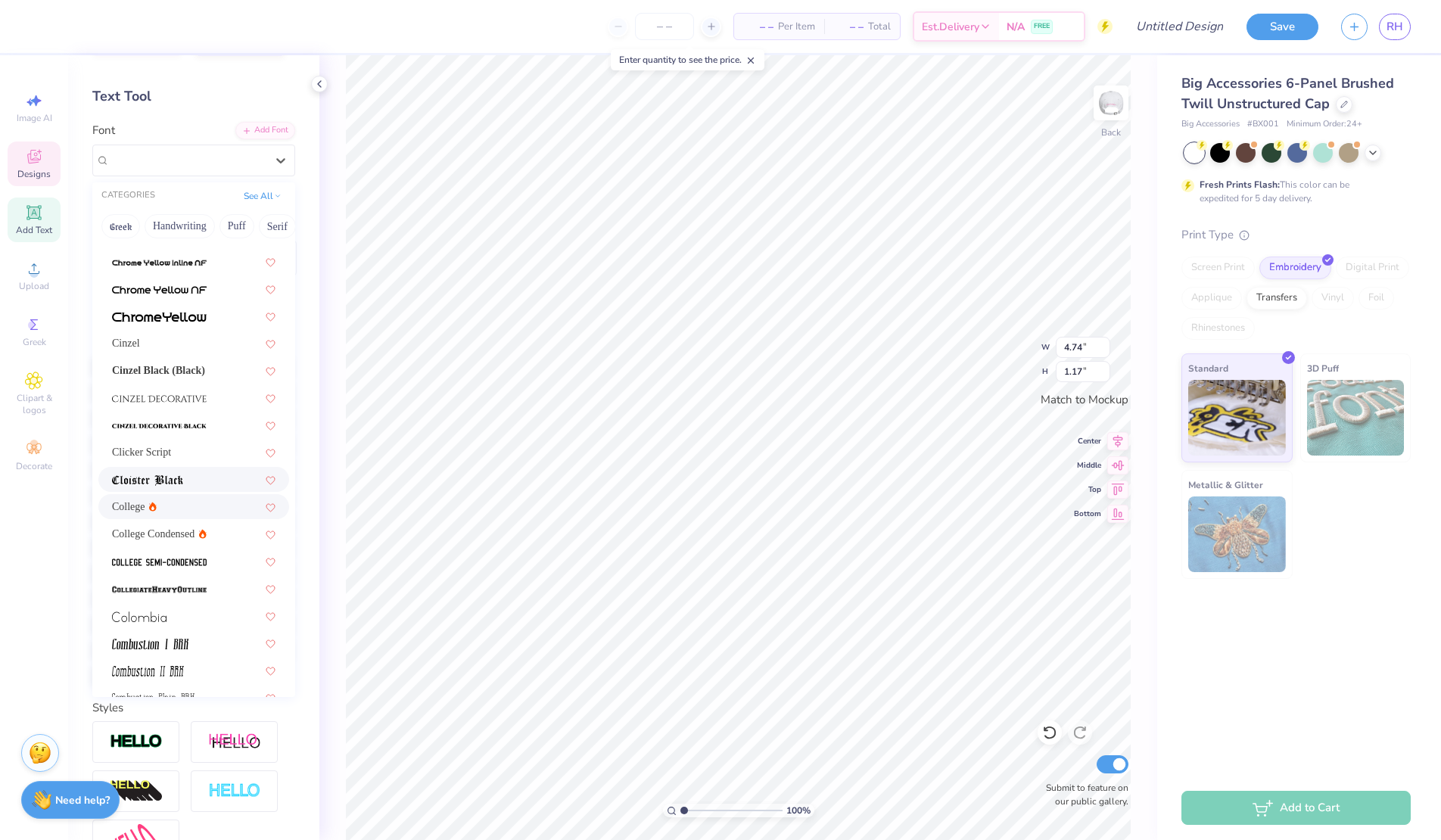
scroll to position [1846, 0]
click at [203, 567] on span at bounding box center [159, 560] width 95 height 16
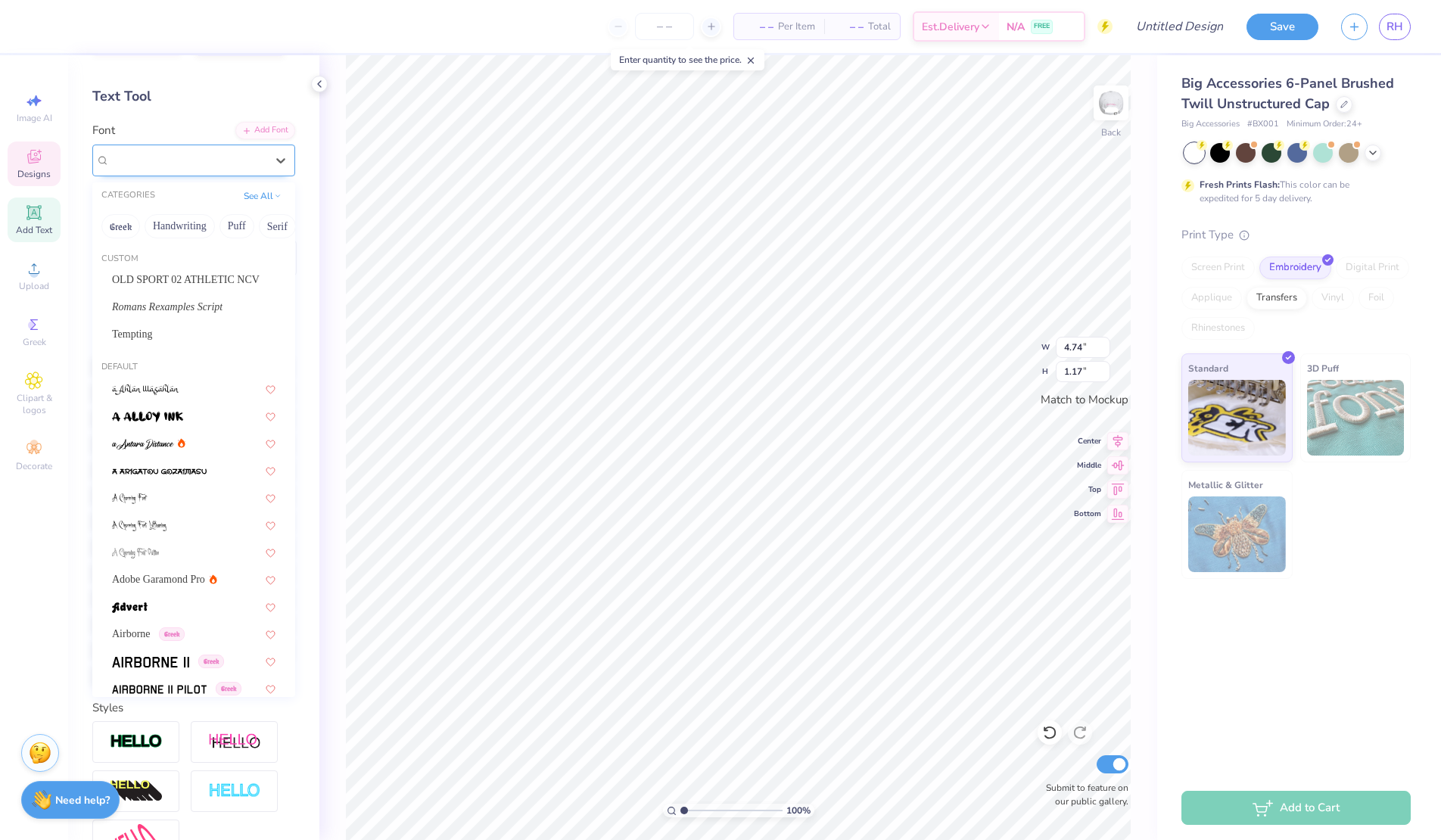
click at [221, 161] on div "College Semi-condensed" at bounding box center [187, 160] width 159 height 24
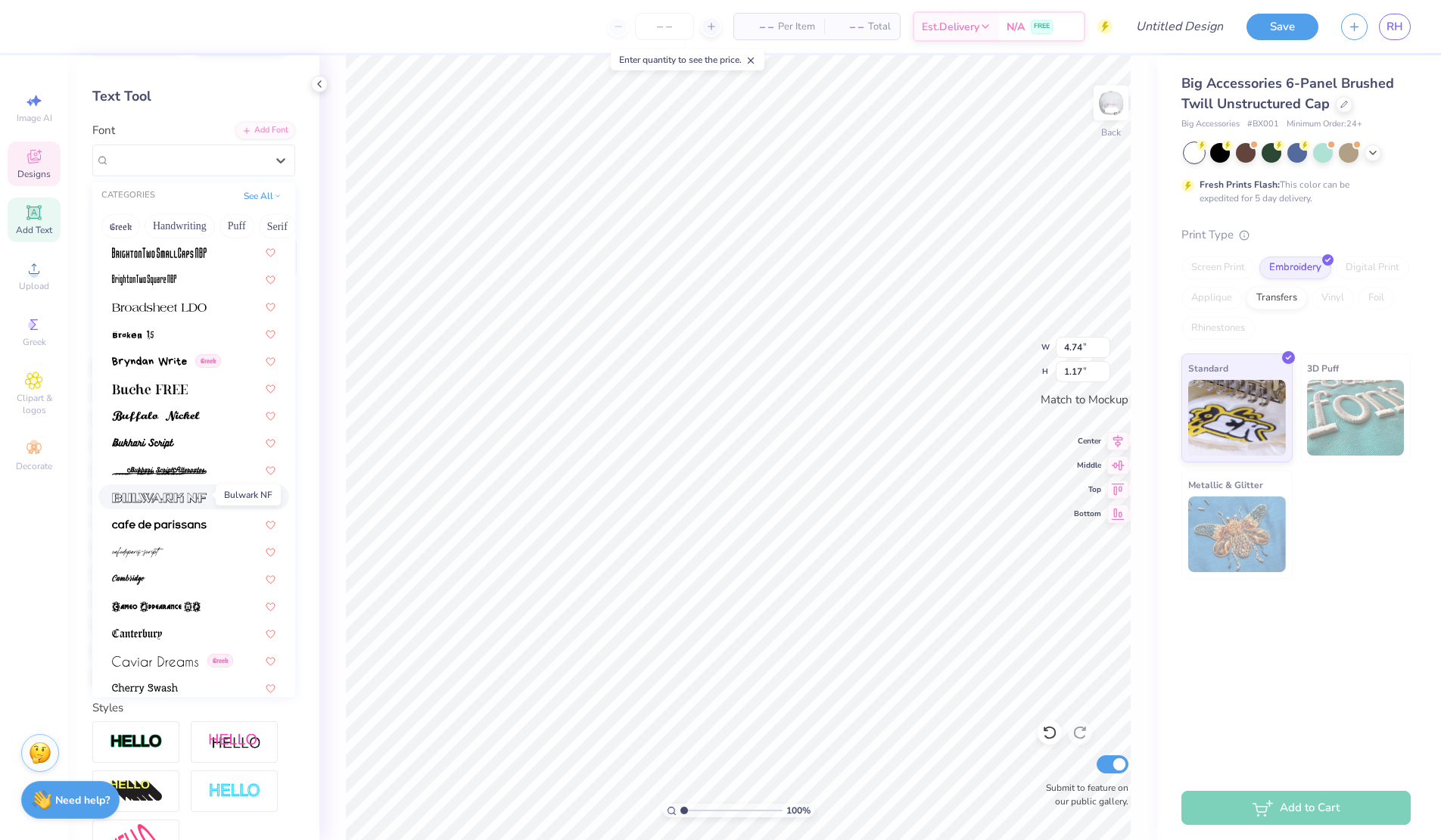
scroll to position [1408, 0]
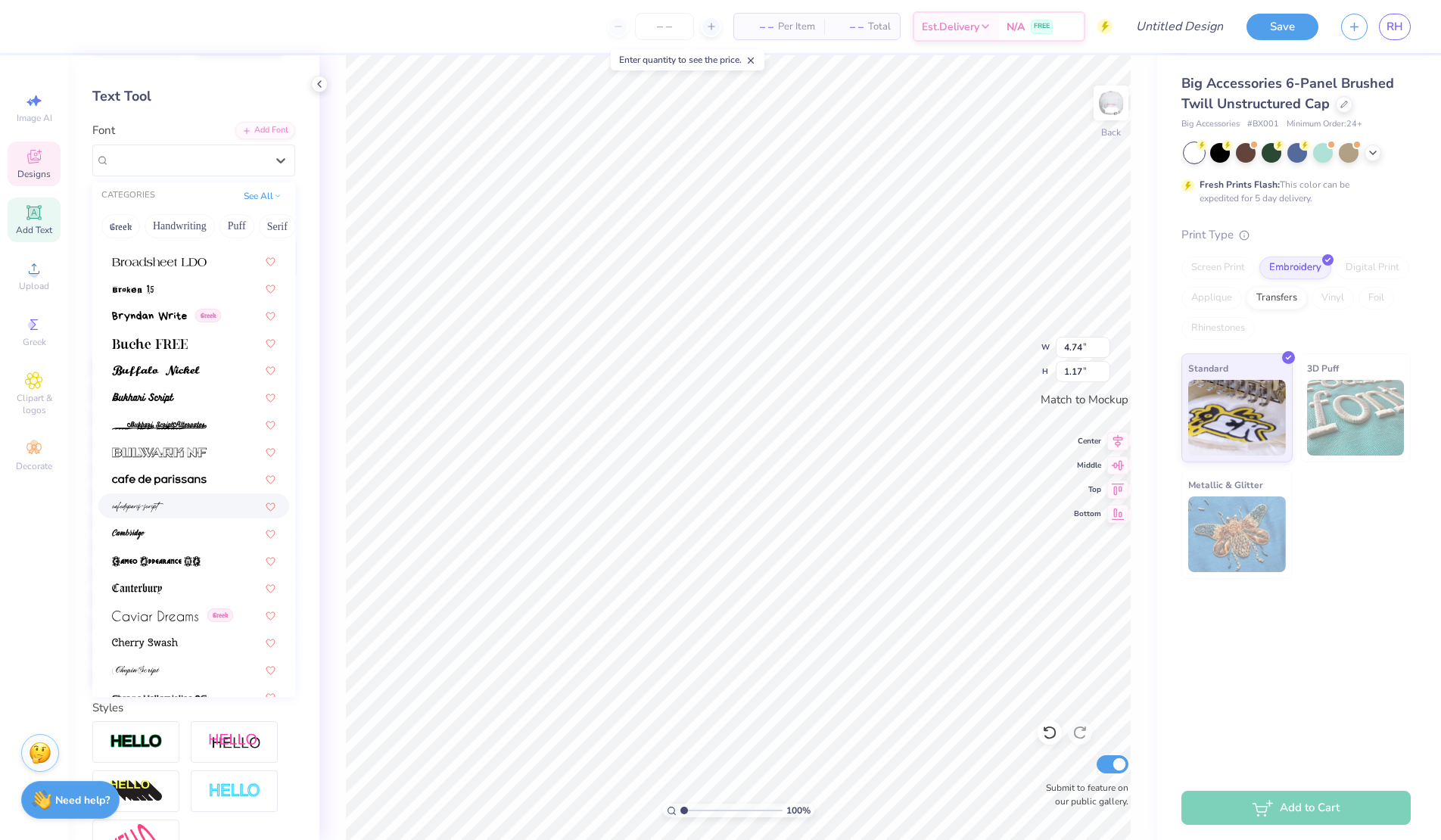
click at [139, 493] on div at bounding box center [193, 505] width 191 height 25
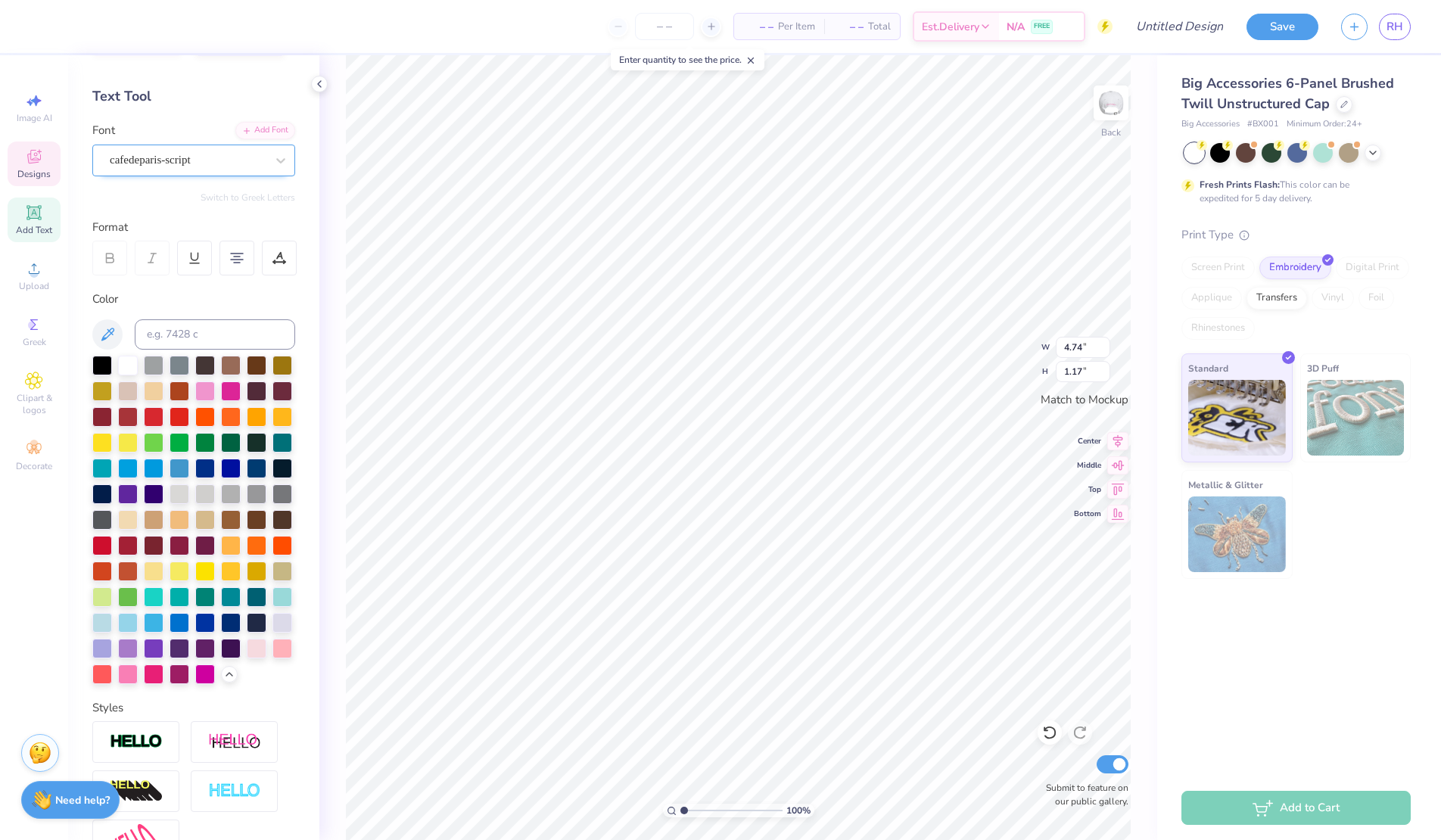
click at [214, 163] on div "cafedeparis-script" at bounding box center [187, 160] width 159 height 24
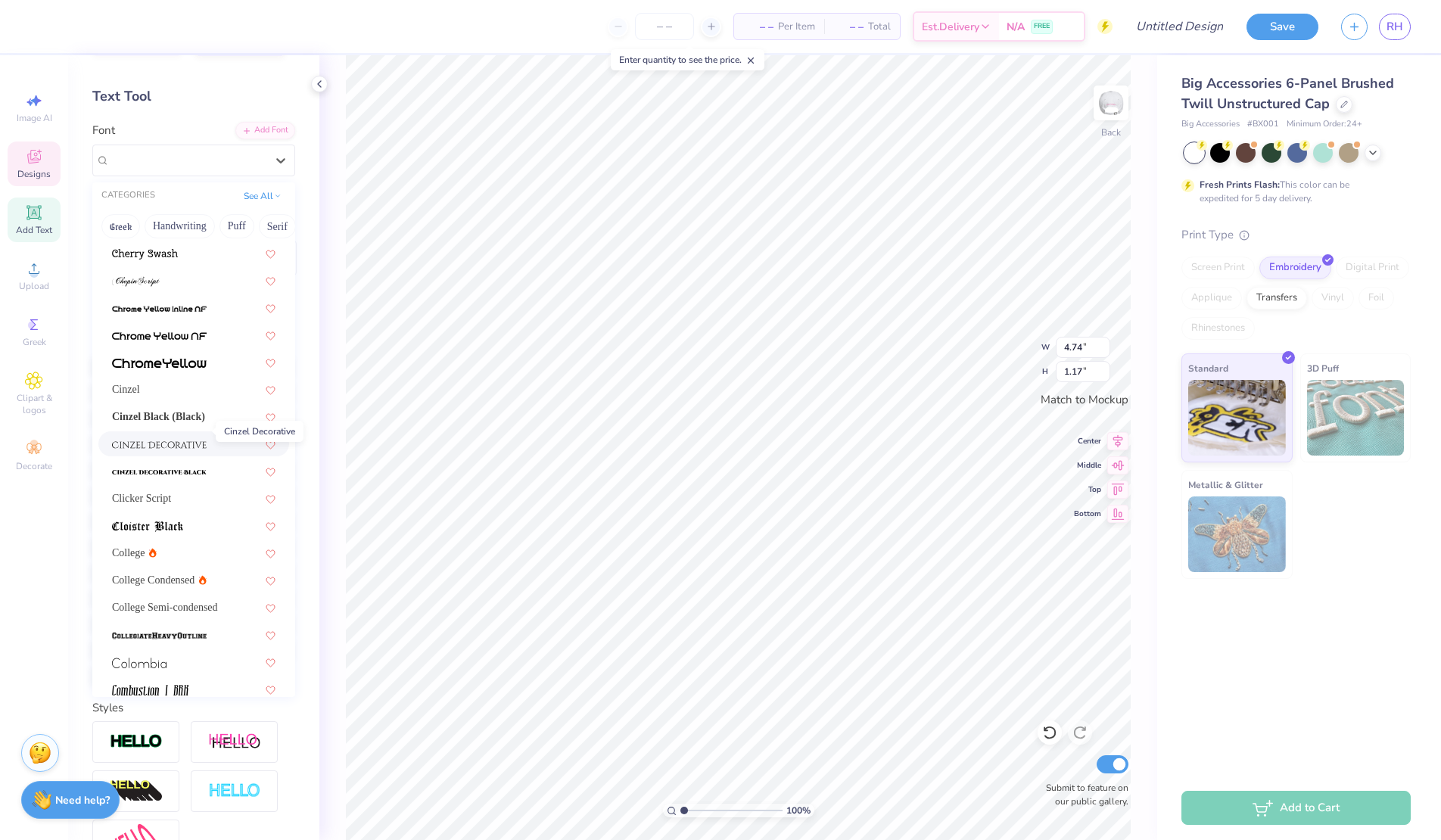
scroll to position [1816, 0]
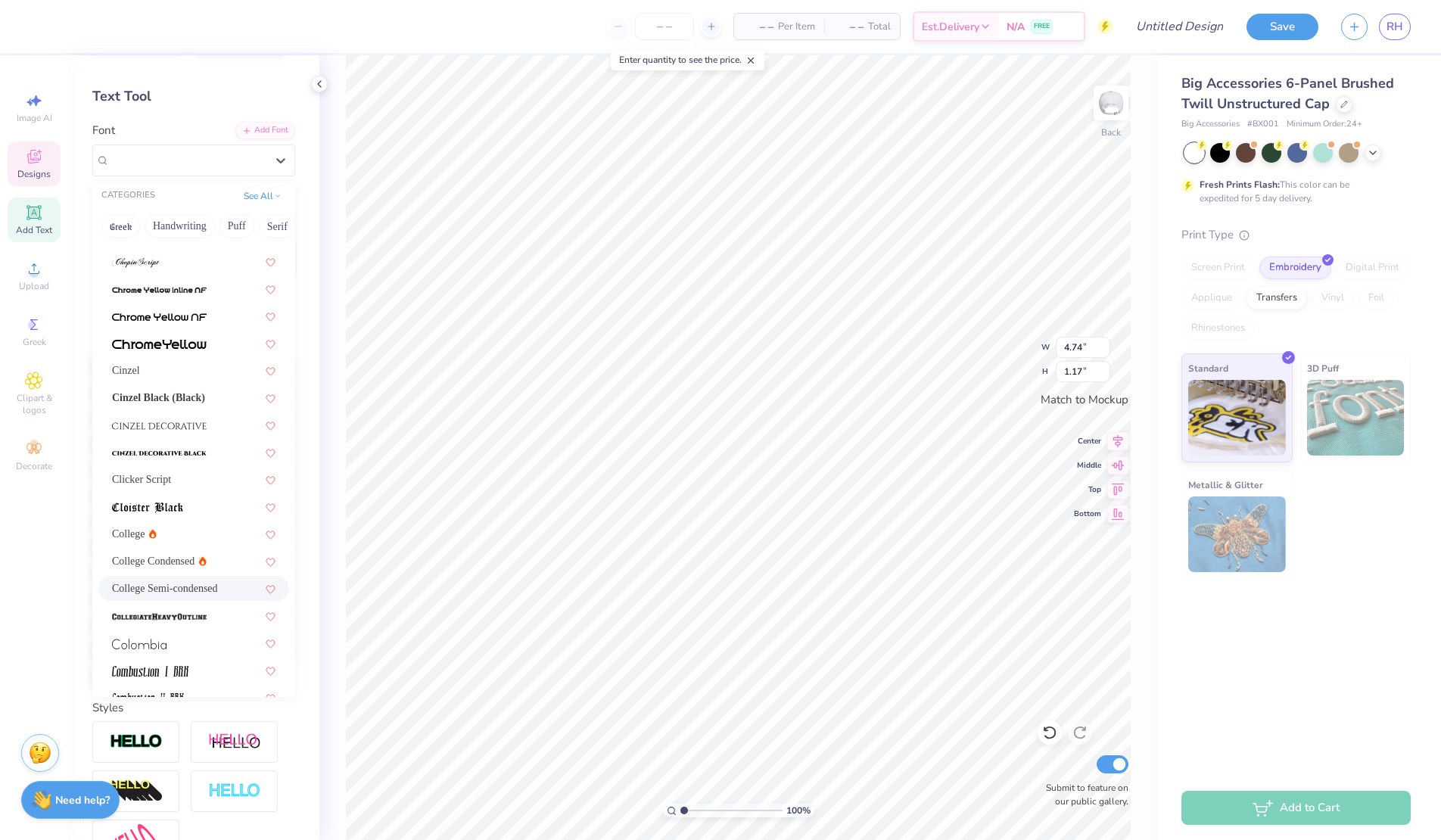
click at [183, 591] on span "College Semi-condensed" at bounding box center [165, 588] width 106 height 16
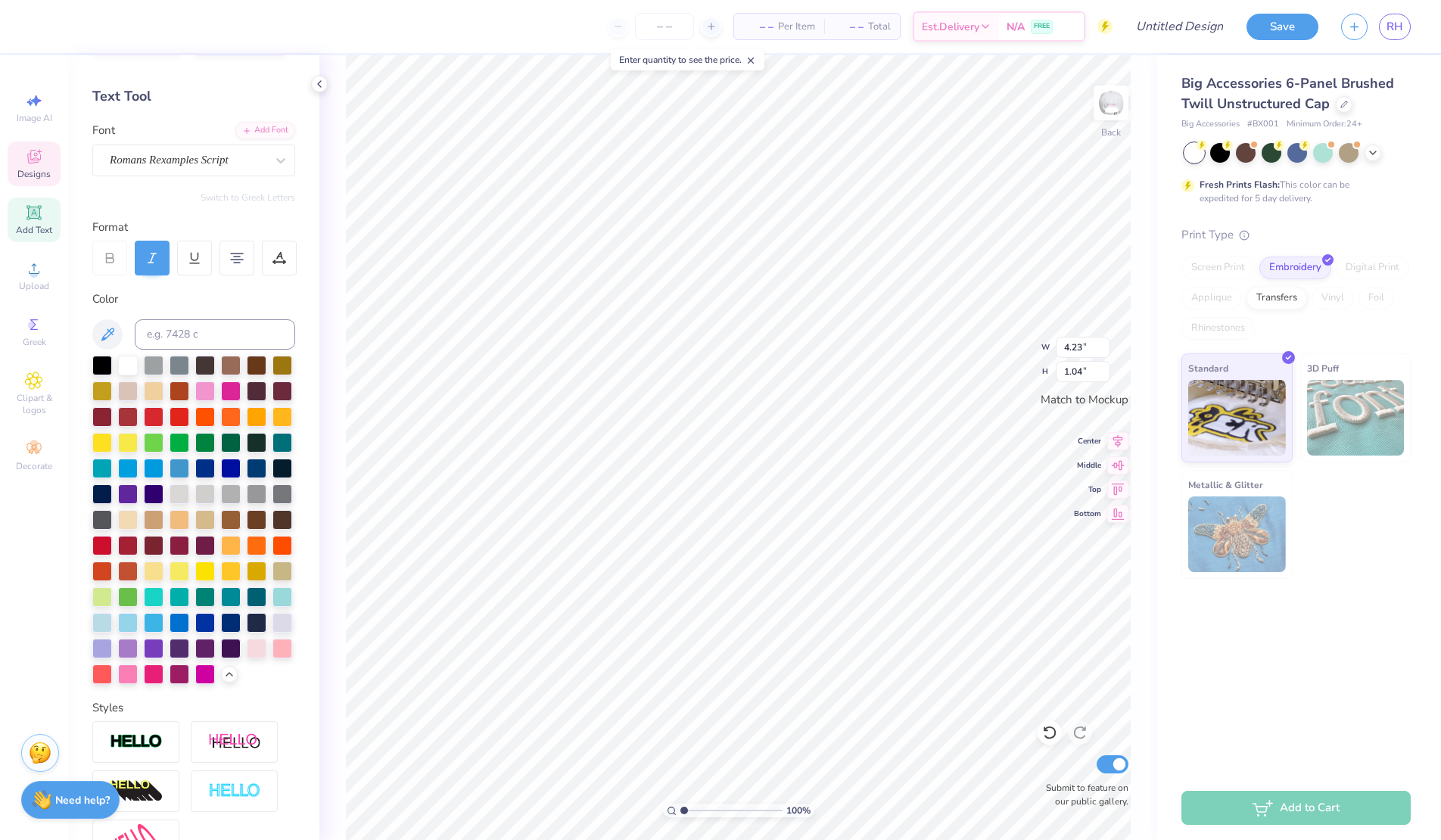
type input "4.23"
type input "1.04"
type input "4.65"
type input "1.15"
